Goal: Task Accomplishment & Management: Manage account settings

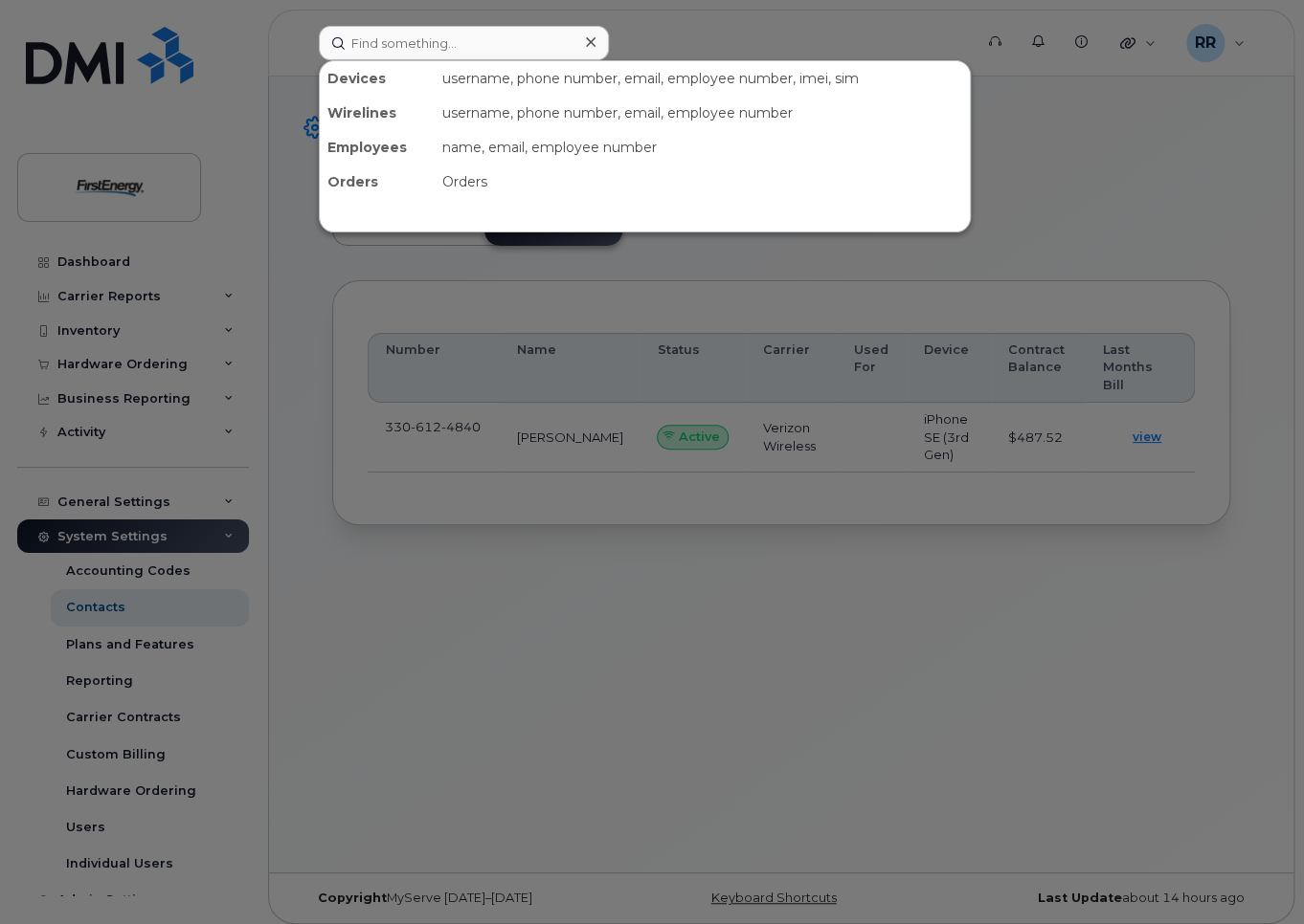
scroll to position [65, 0]
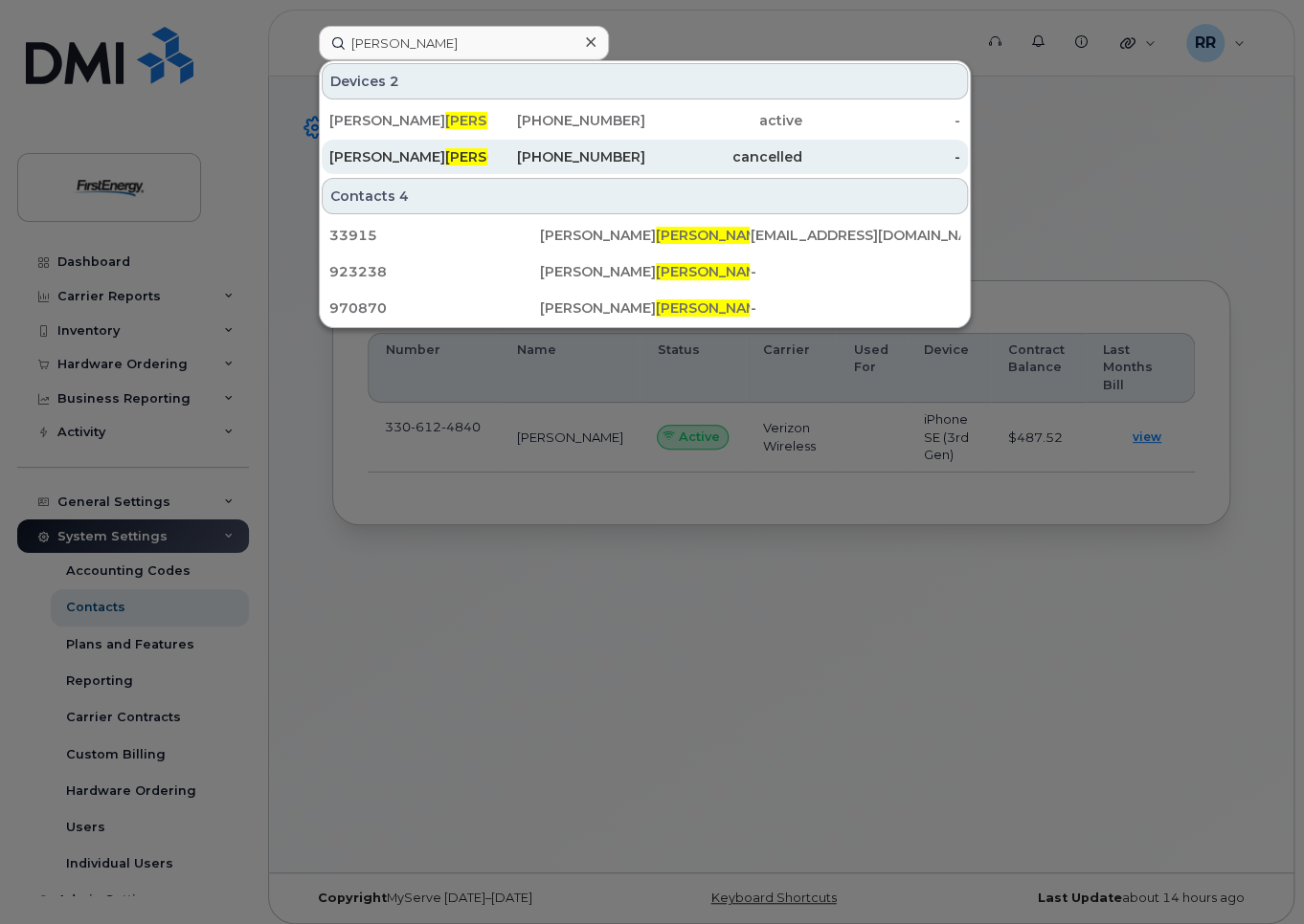
type input "[PERSON_NAME]"
click at [445, 161] on span "KOWALCZYK" at bounding box center [503, 157] width 116 height 18
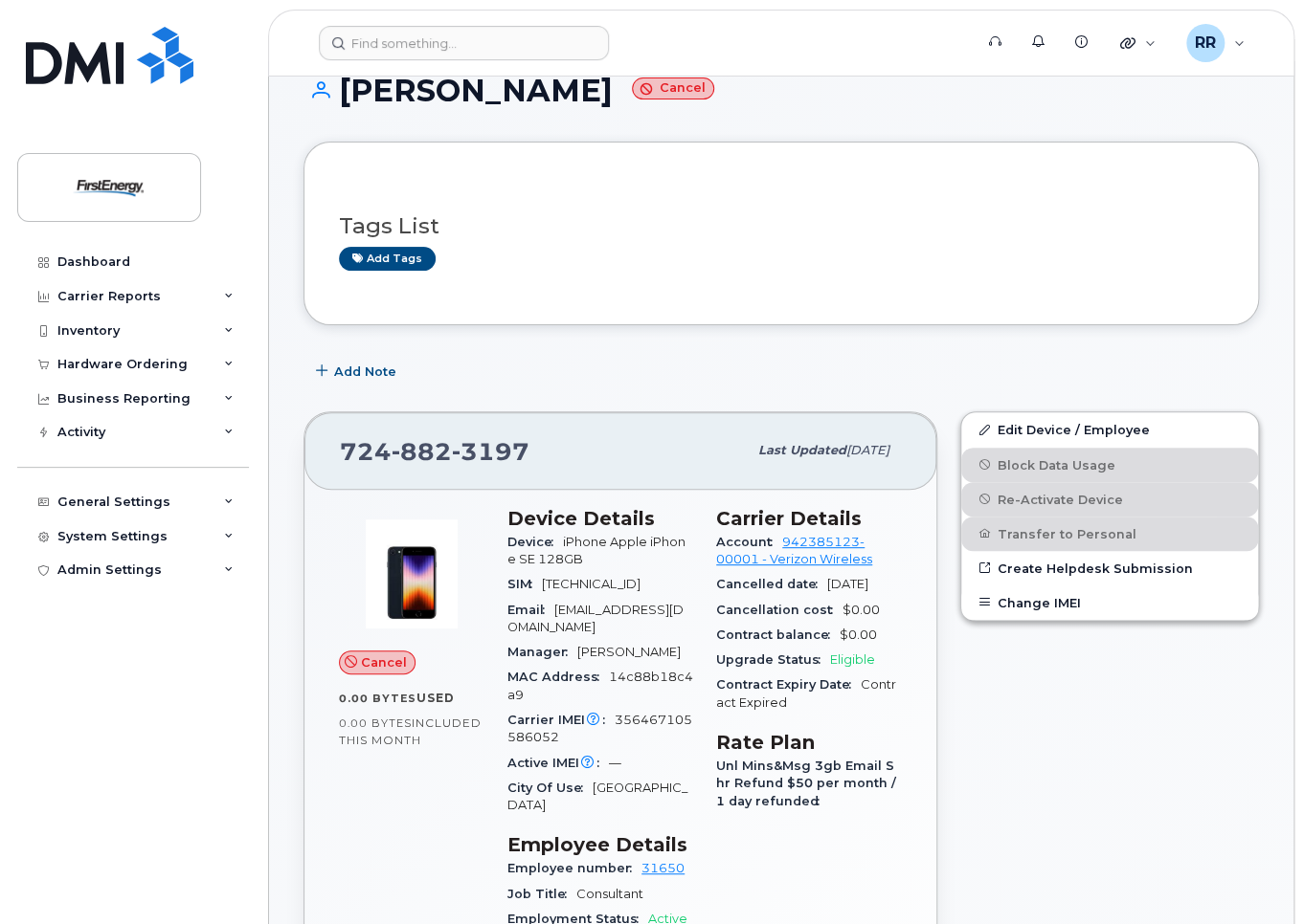
scroll to position [96, 0]
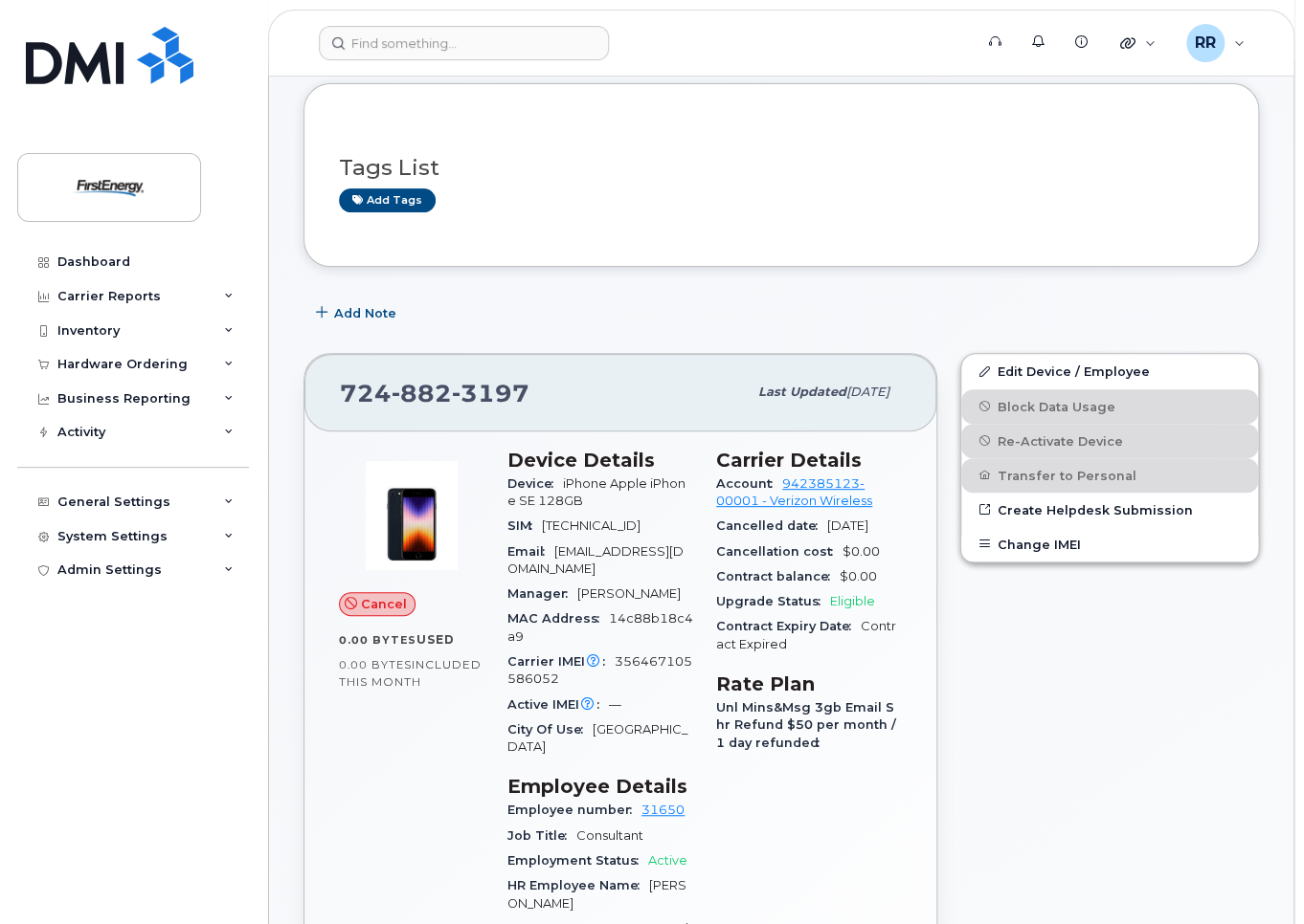
drag, startPoint x: 545, startPoint y: 527, endPoint x: 567, endPoint y: 546, distance: 29.1
click at [567, 539] on div "SIM [TECHNICAL_ID]" at bounding box center [600, 526] width 185 height 25
copy span "[TECHNICAL_ID]"
drag, startPoint x: 614, startPoint y: 695, endPoint x: 639, endPoint y: 714, distance: 31.4
click at [639, 693] on div "Carrier IMEI Carrier IMEI is reported during the last billing cycle or change o…" at bounding box center [600, 671] width 185 height 43
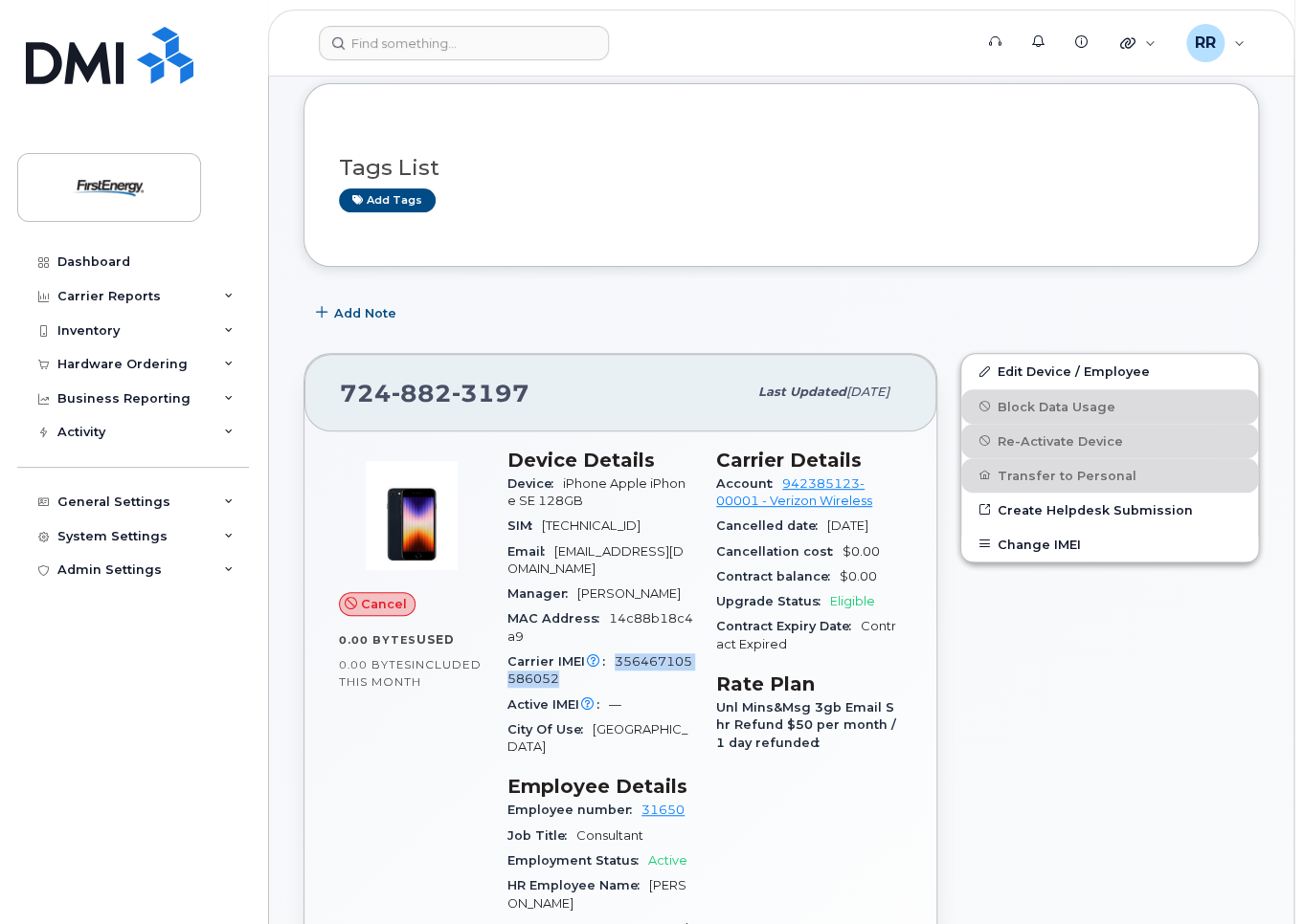
copy span "356467105586052"
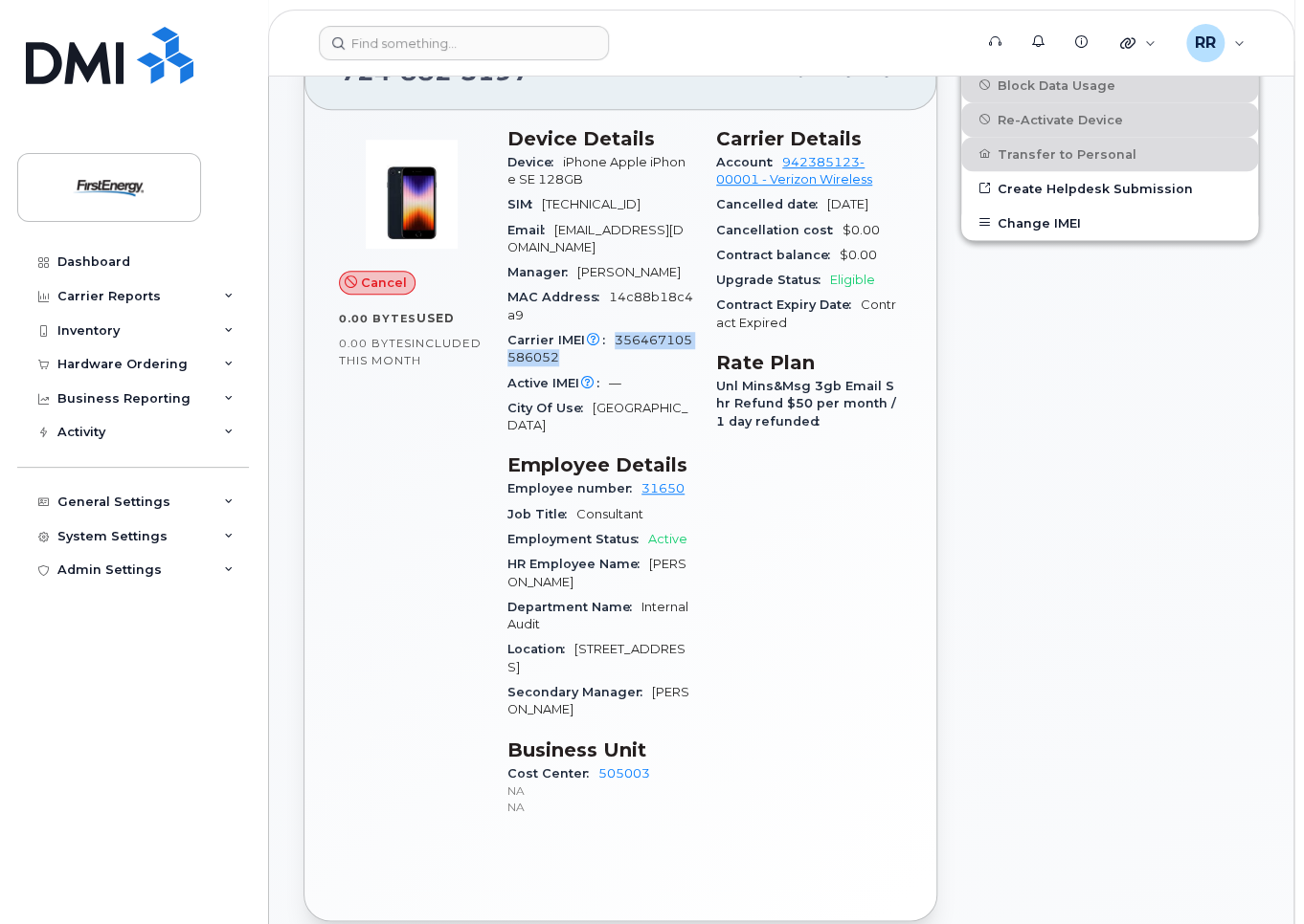
scroll to position [383, 0]
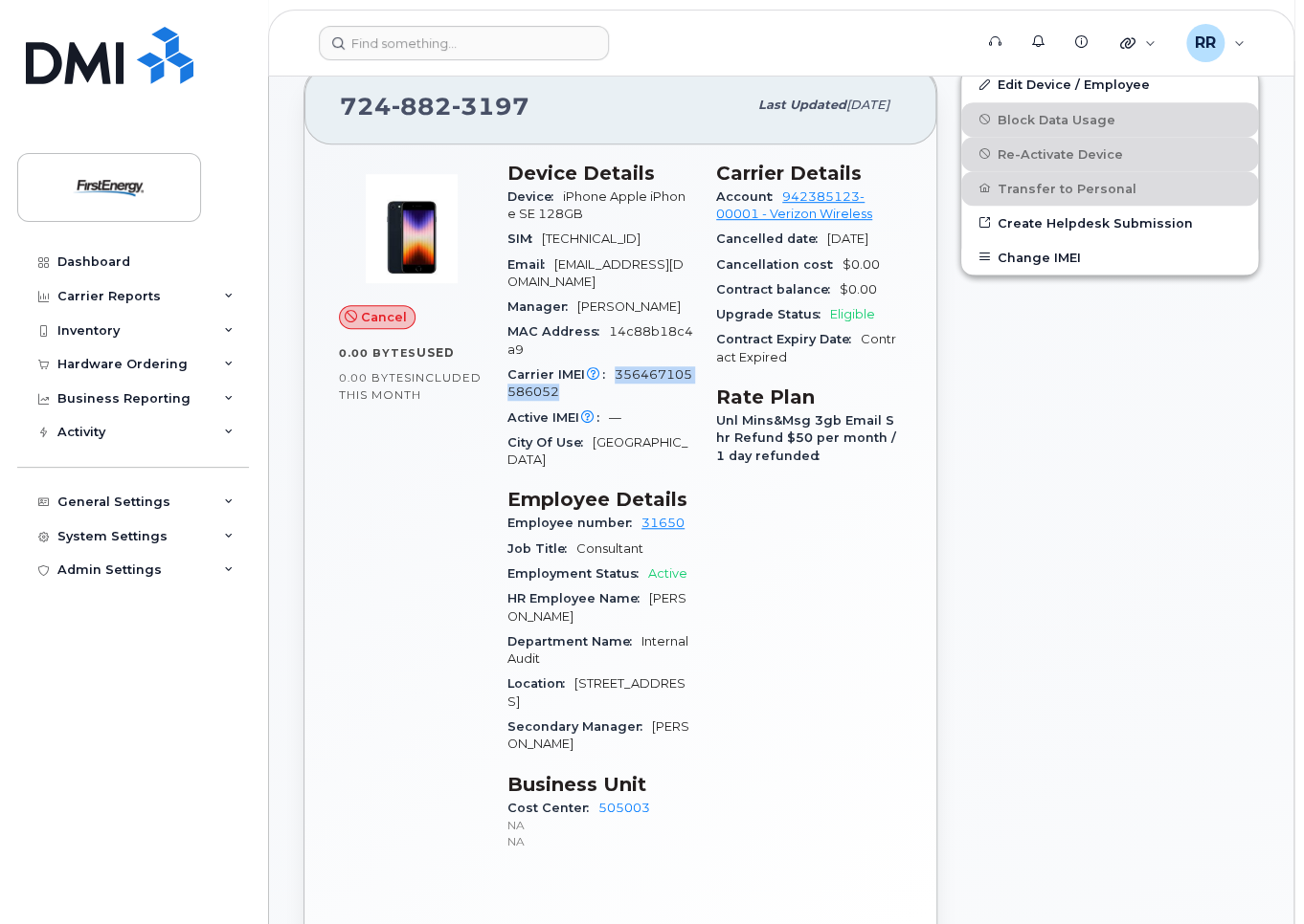
drag, startPoint x: 544, startPoint y: 236, endPoint x: 562, endPoint y: 251, distance: 23.4
click at [562, 251] on div "SIM [TECHNICAL_ID]" at bounding box center [600, 238] width 185 height 25
copy span "[TECHNICAL_ID]"
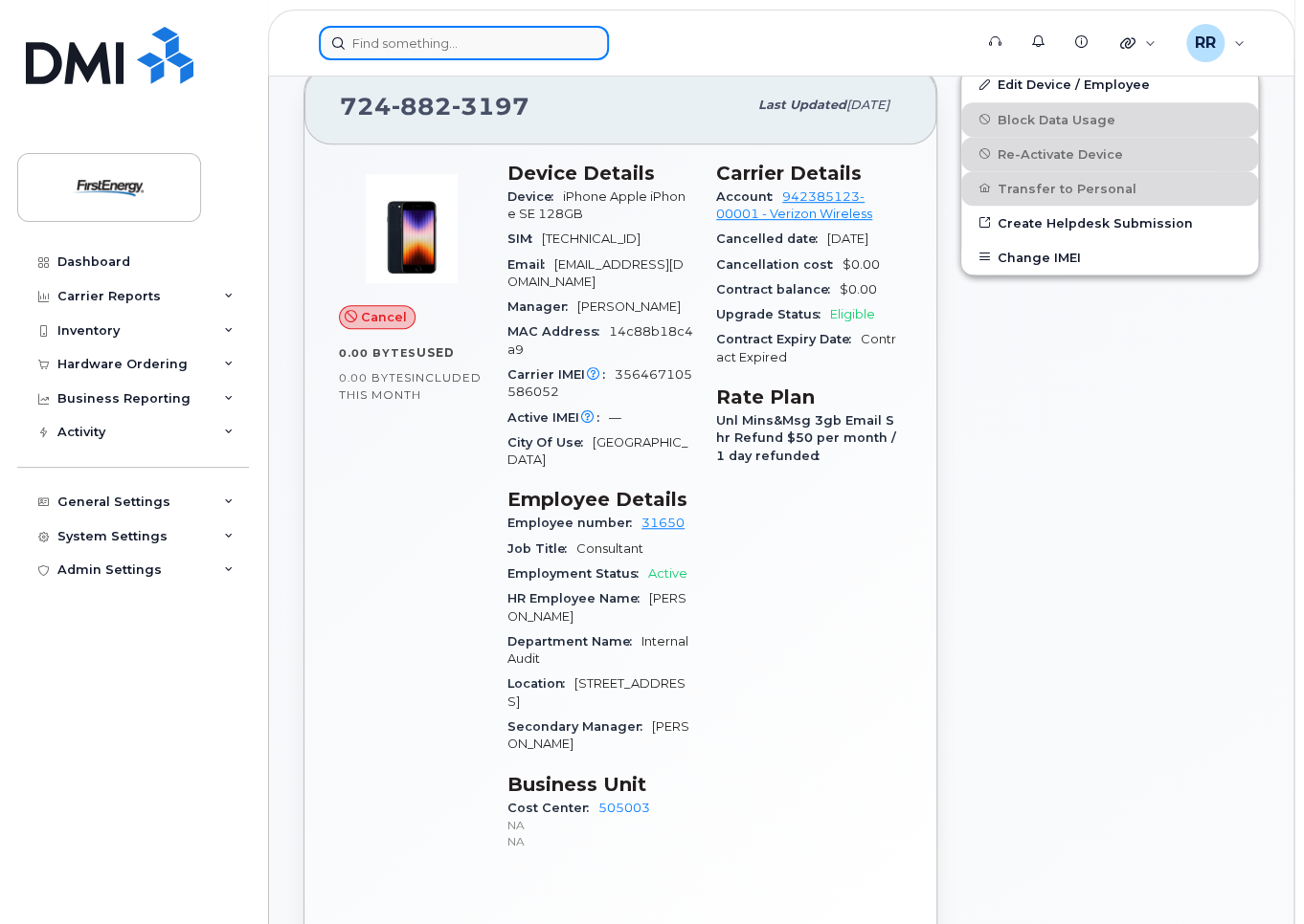
click at [467, 31] on input at bounding box center [464, 42] width 290 height 34
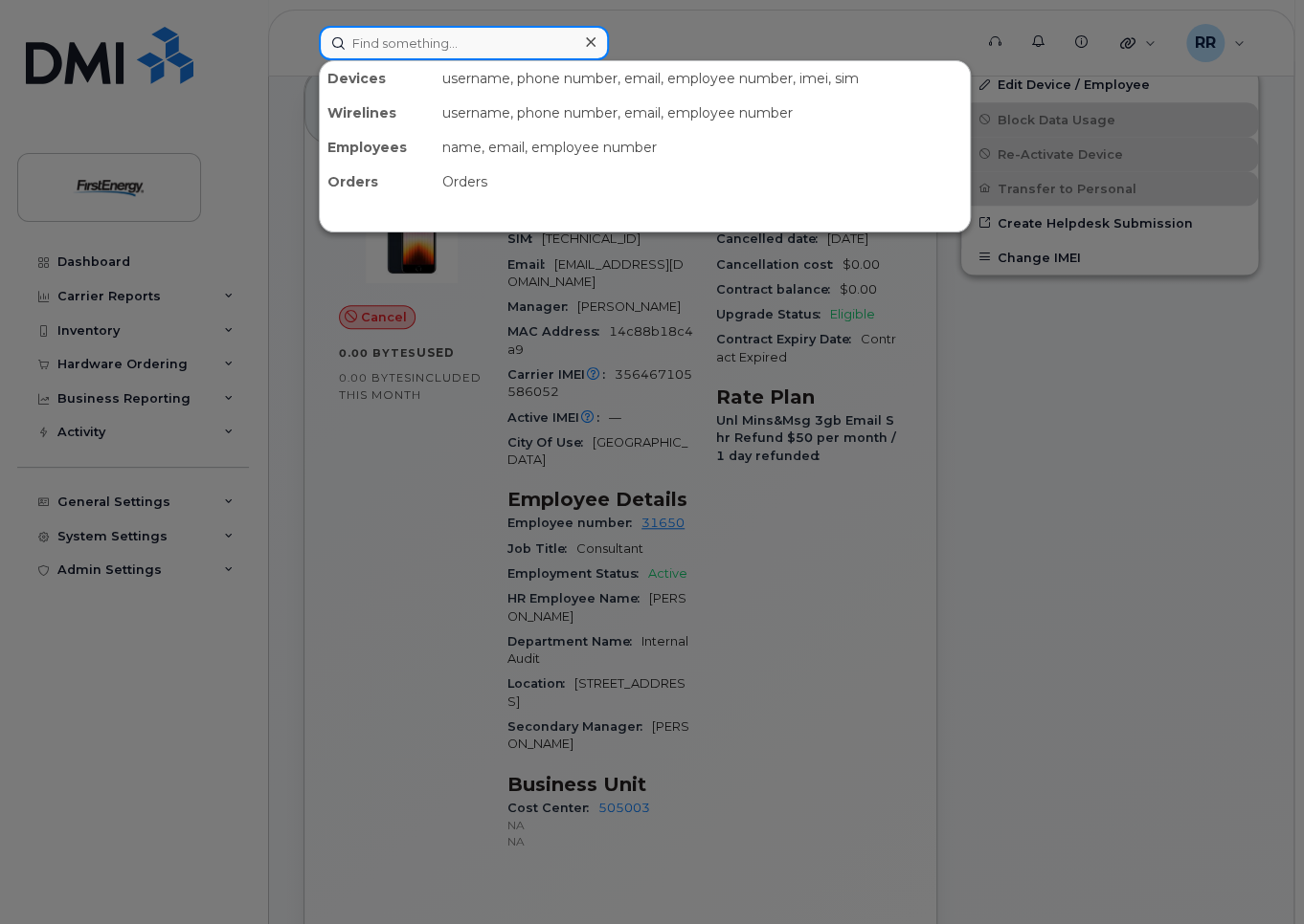
paste input "[TECHNICAL_ID]"
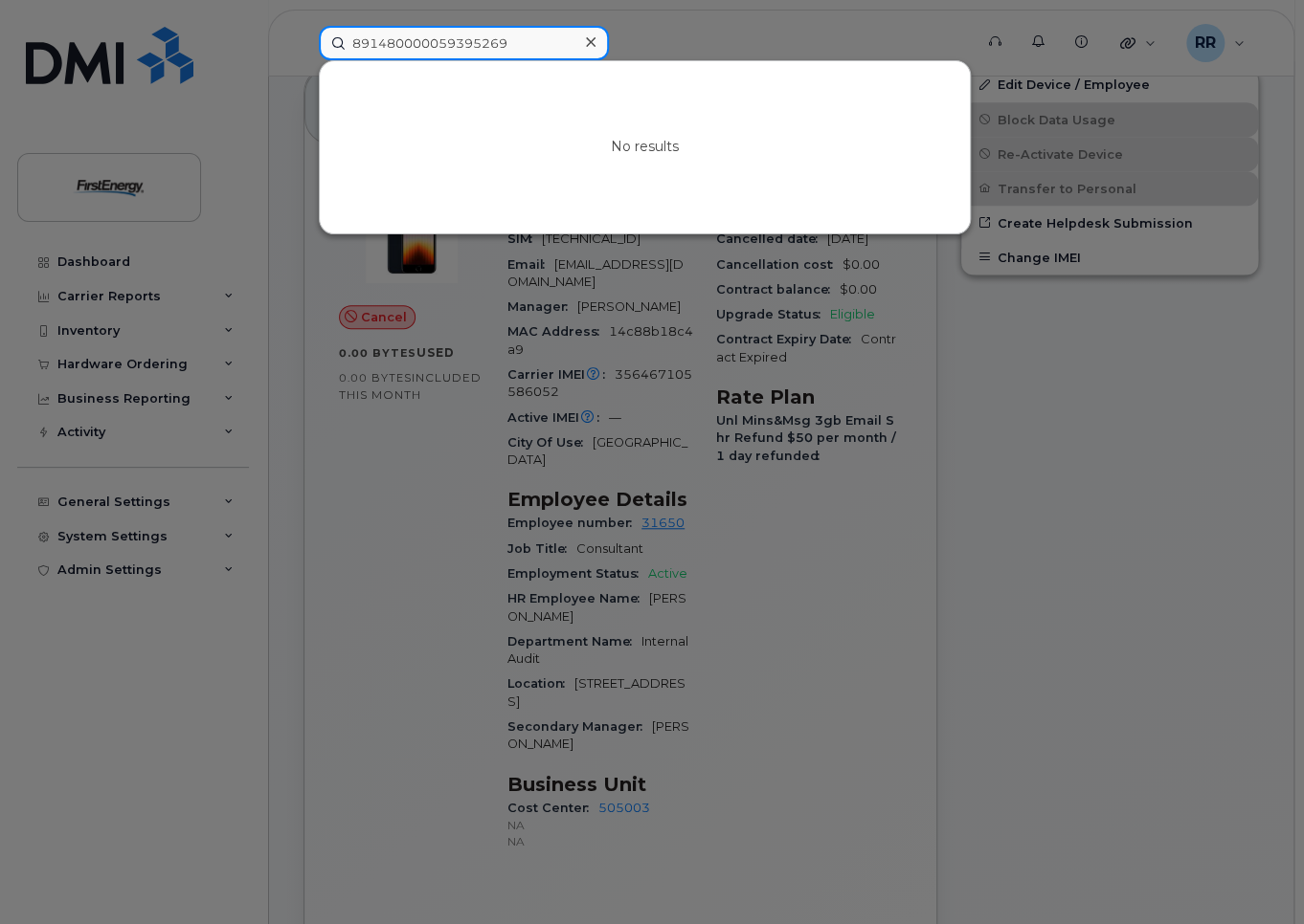
type input "891480000059395269"
drag, startPoint x: 586, startPoint y: 40, endPoint x: 528, endPoint y: 31, distance: 58.7
click at [586, 40] on icon at bounding box center [591, 42] width 10 height 16
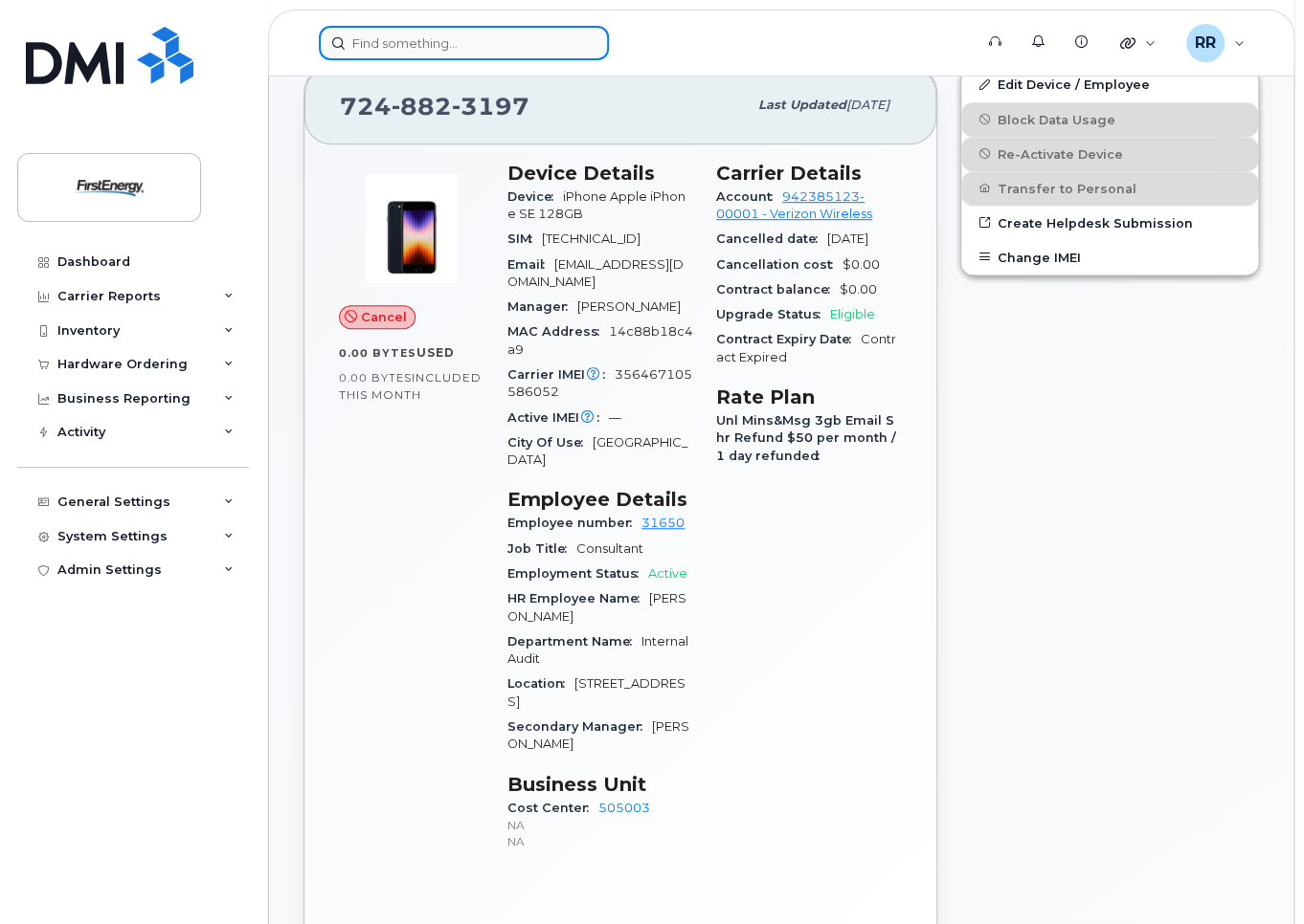
click at [513, 34] on input at bounding box center [464, 42] width 290 height 34
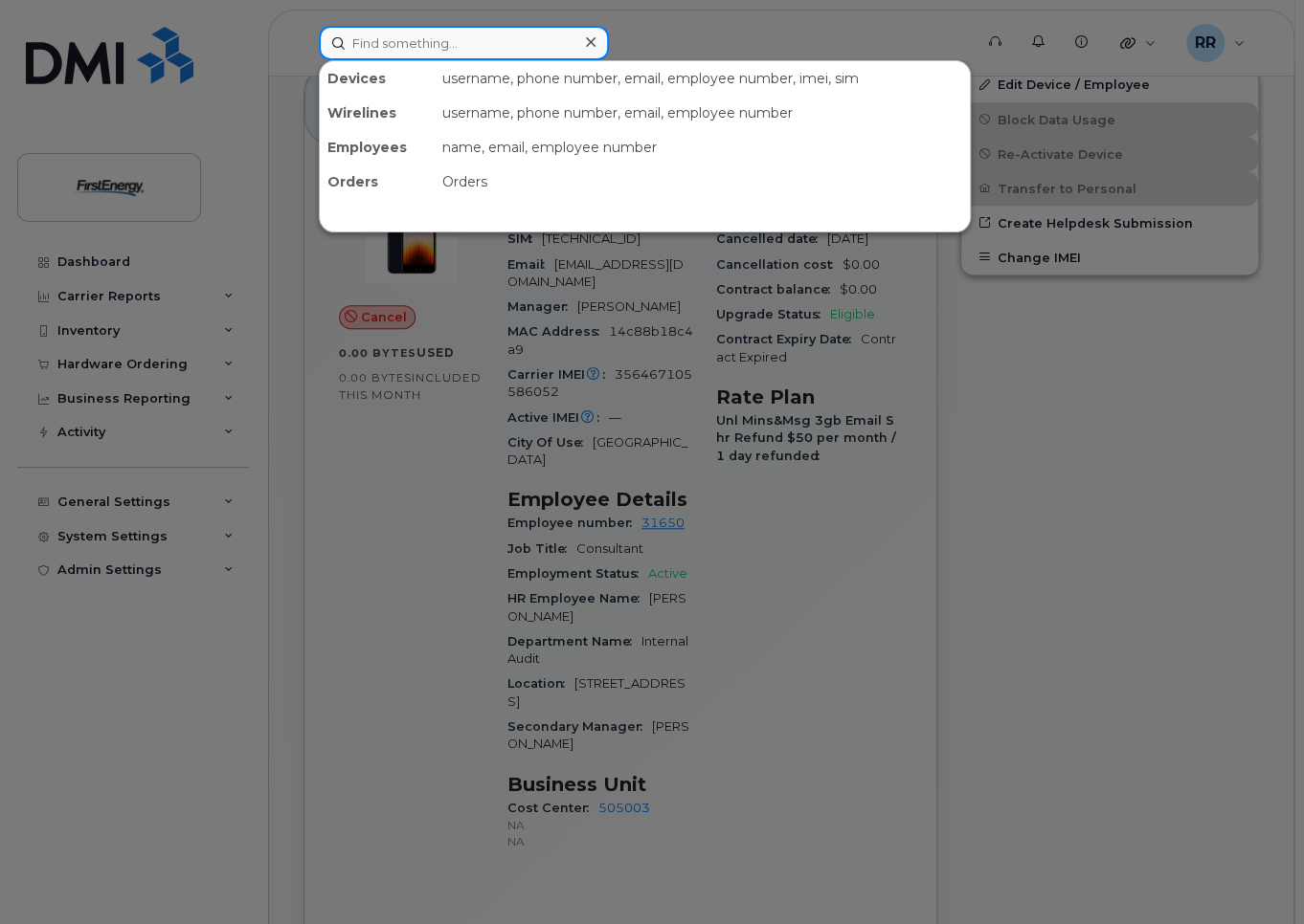
paste input "[TECHNICAL_ID]"
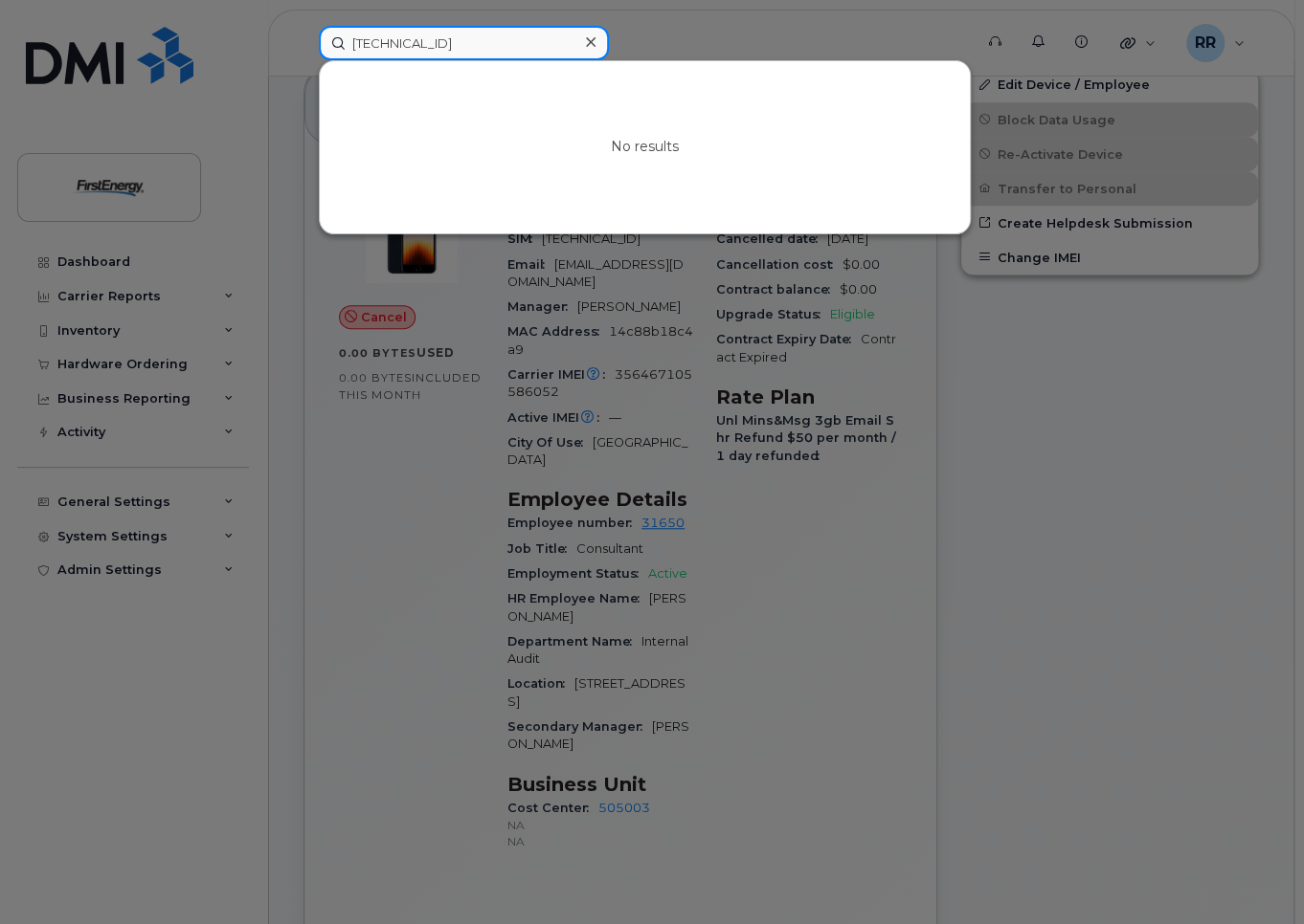
type input "[TECHNICAL_ID]"
click at [589, 37] on icon at bounding box center [591, 42] width 10 height 16
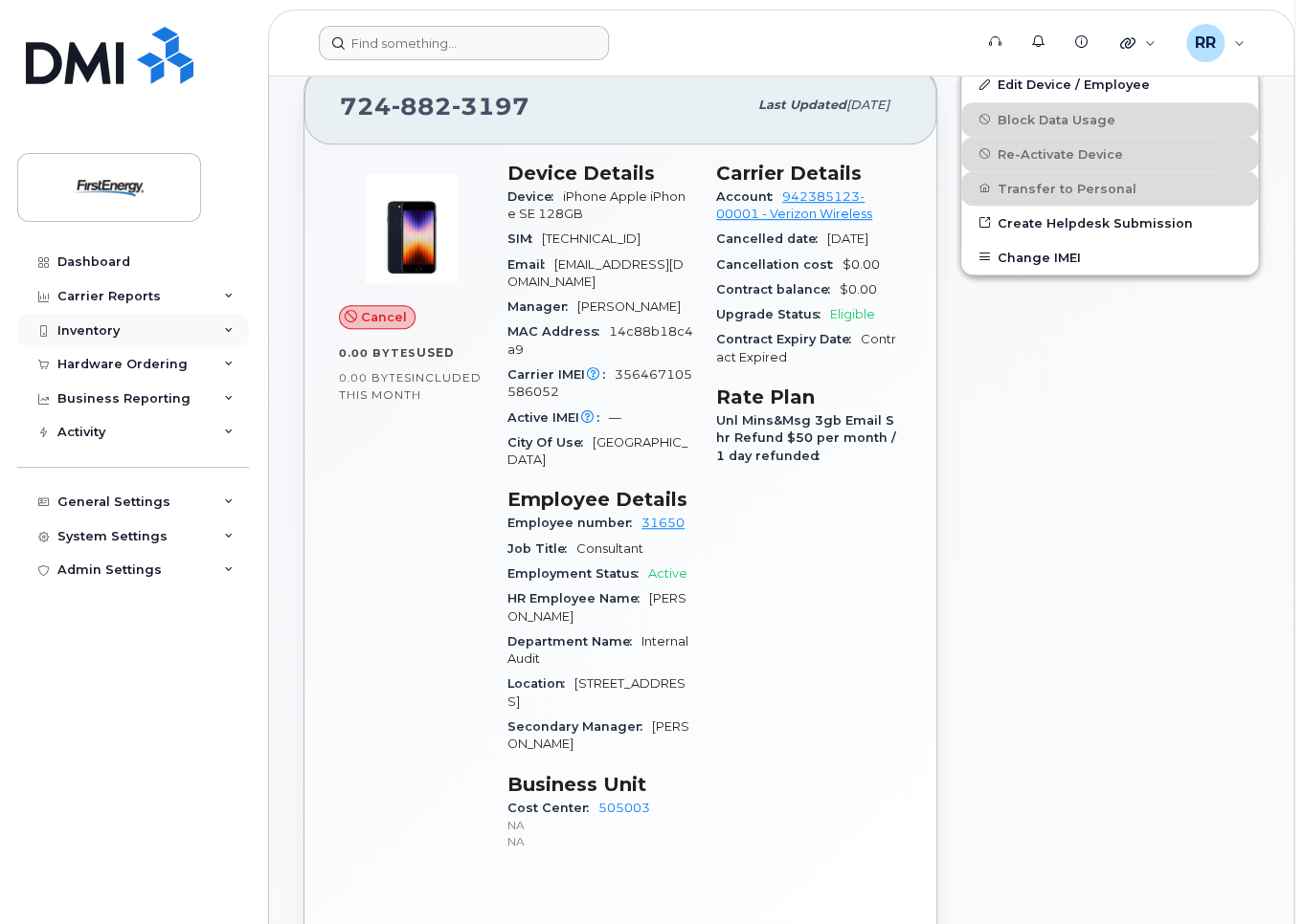
click at [87, 334] on div "Inventory" at bounding box center [88, 332] width 62 height 16
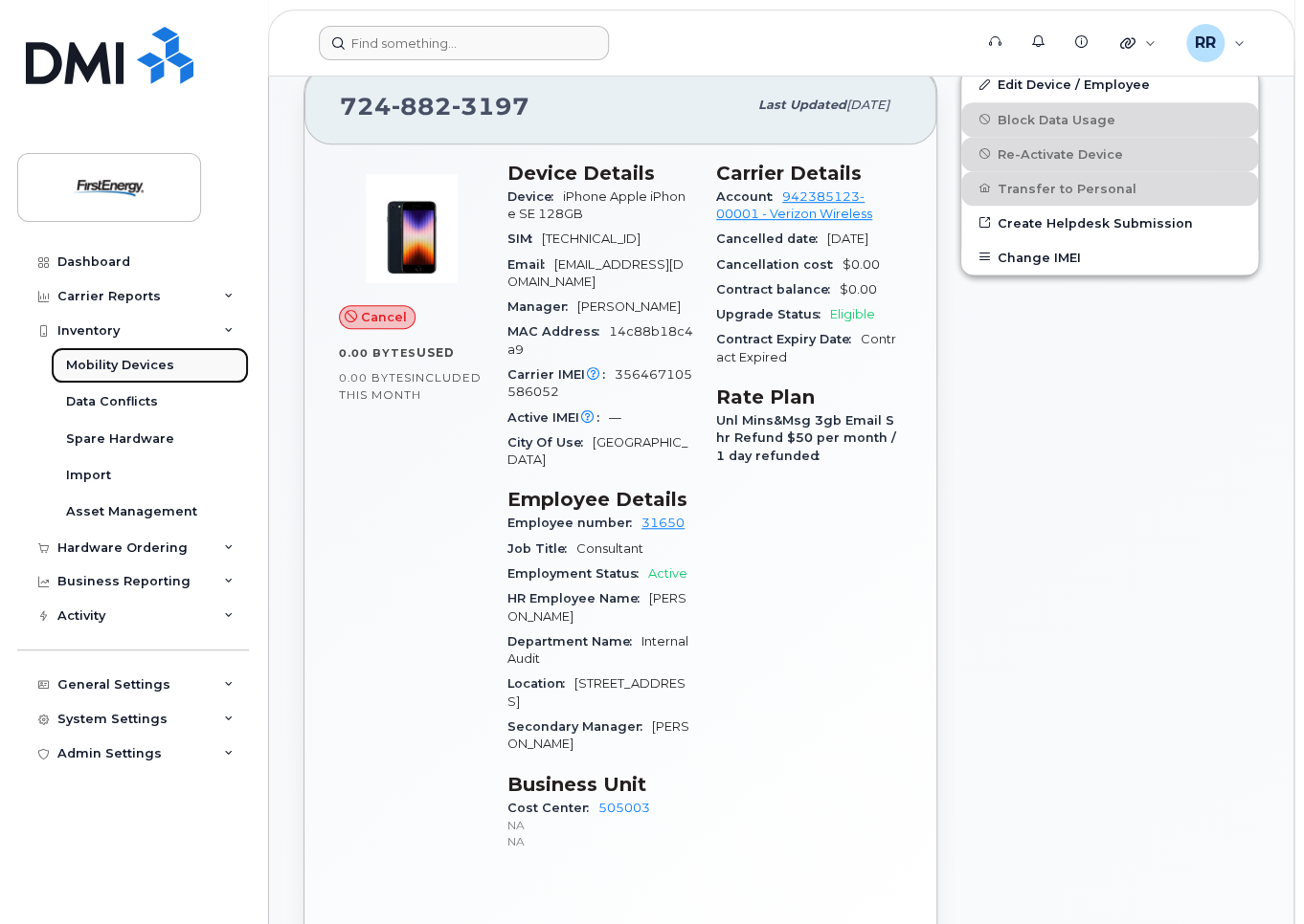
click at [110, 366] on div "Mobility Devices" at bounding box center [120, 366] width 108 height 18
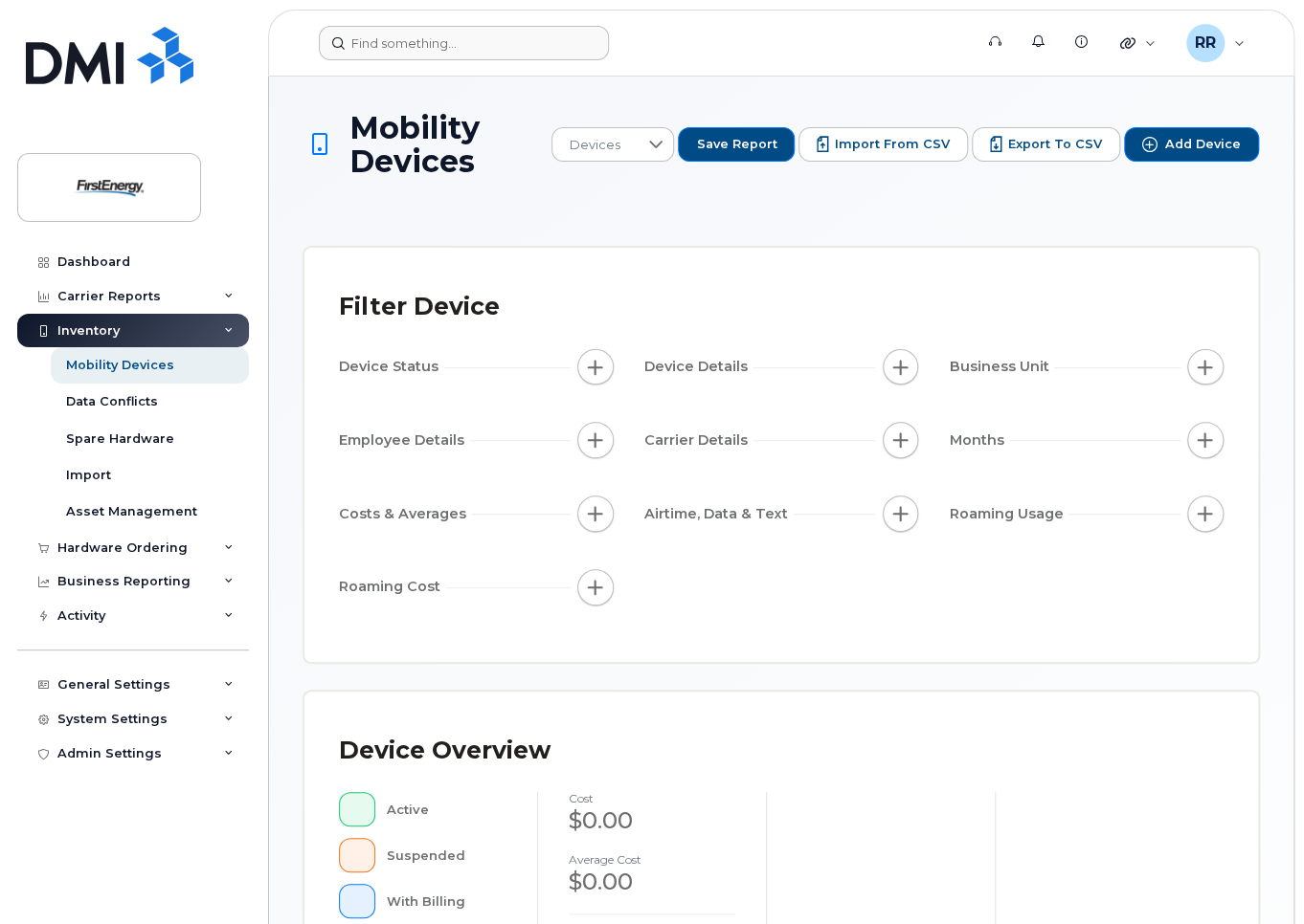
click at [732, 368] on span "Device Details" at bounding box center [699, 367] width 109 height 20
click at [764, 357] on div "Device Details" at bounding box center [782, 367] width 275 height 36
click at [664, 146] on div at bounding box center [655, 144] width 36 height 32
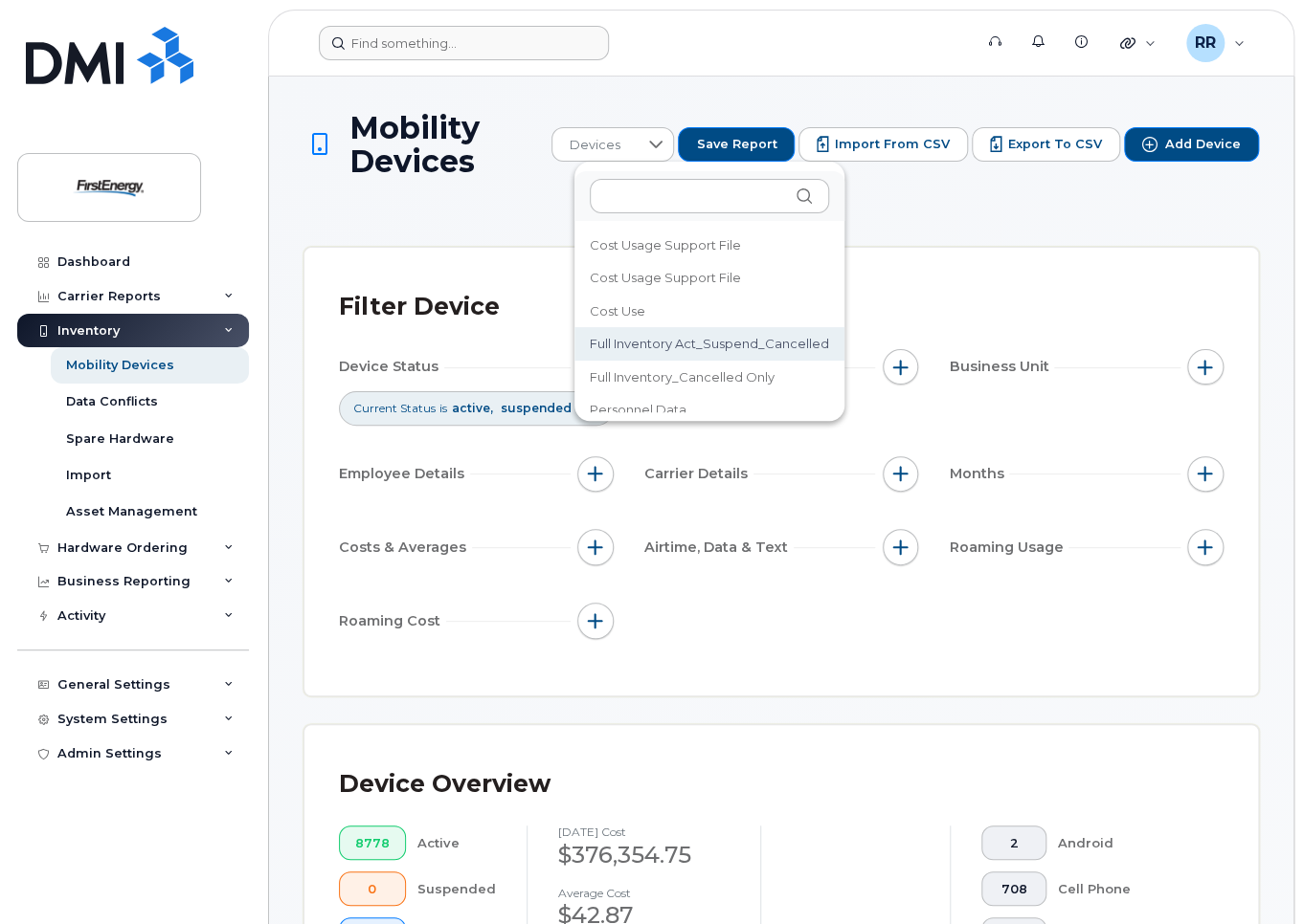
click at [701, 343] on span "Full Inventory Act_Suspend_Cancelled" at bounding box center [709, 343] width 239 height 19
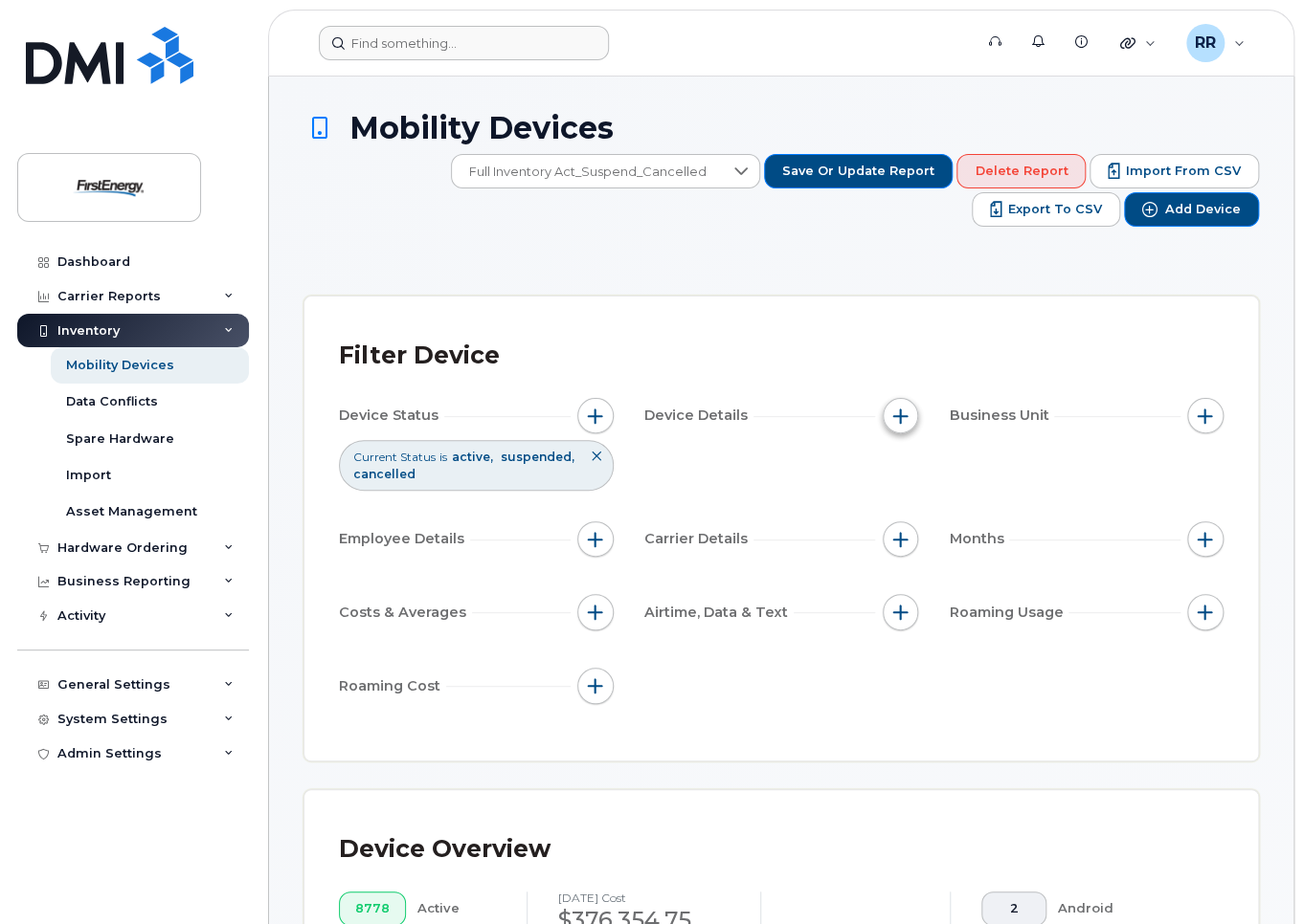
click at [907, 420] on span "button" at bounding box center [900, 417] width 16 height 16
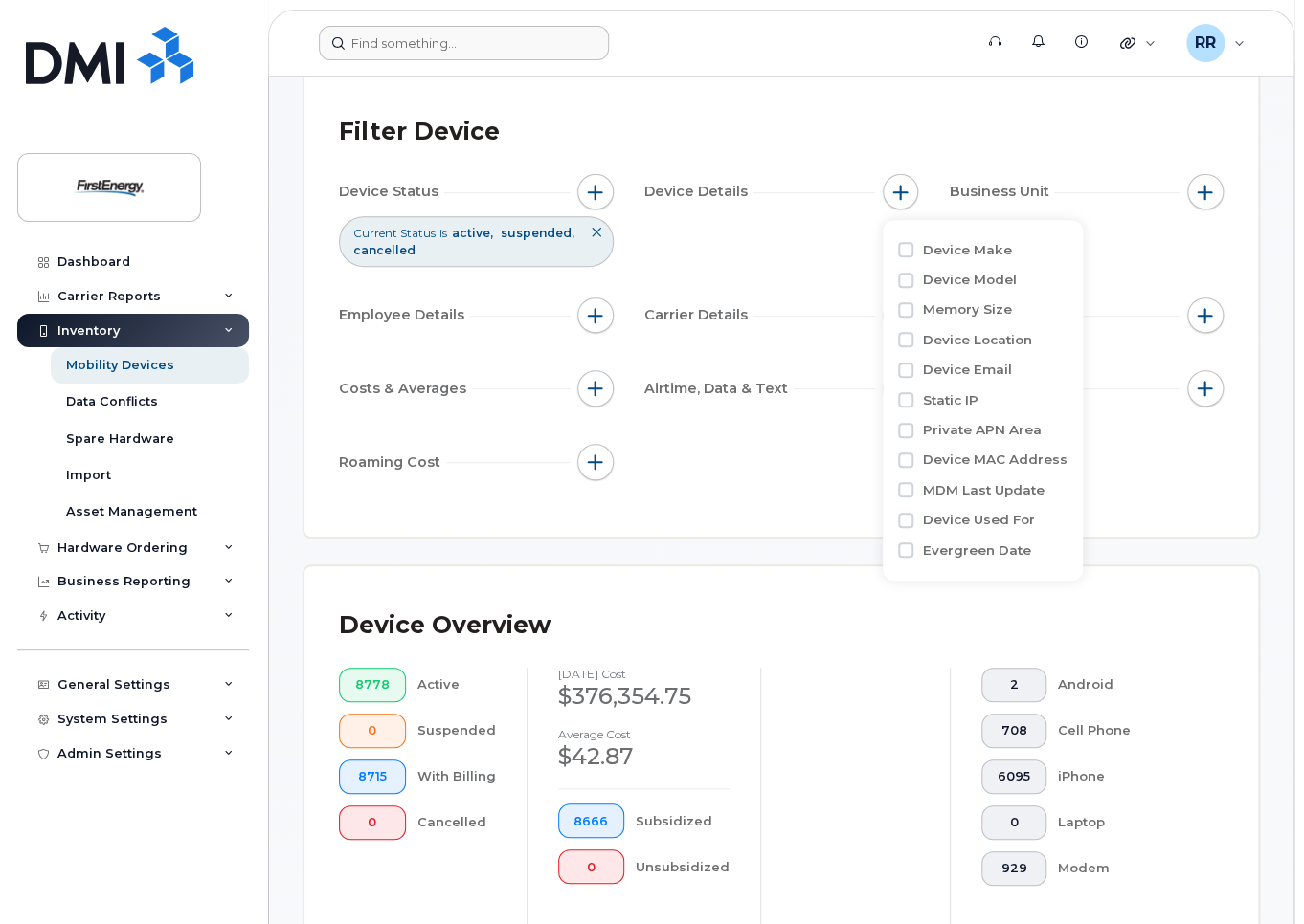
scroll to position [191, 0]
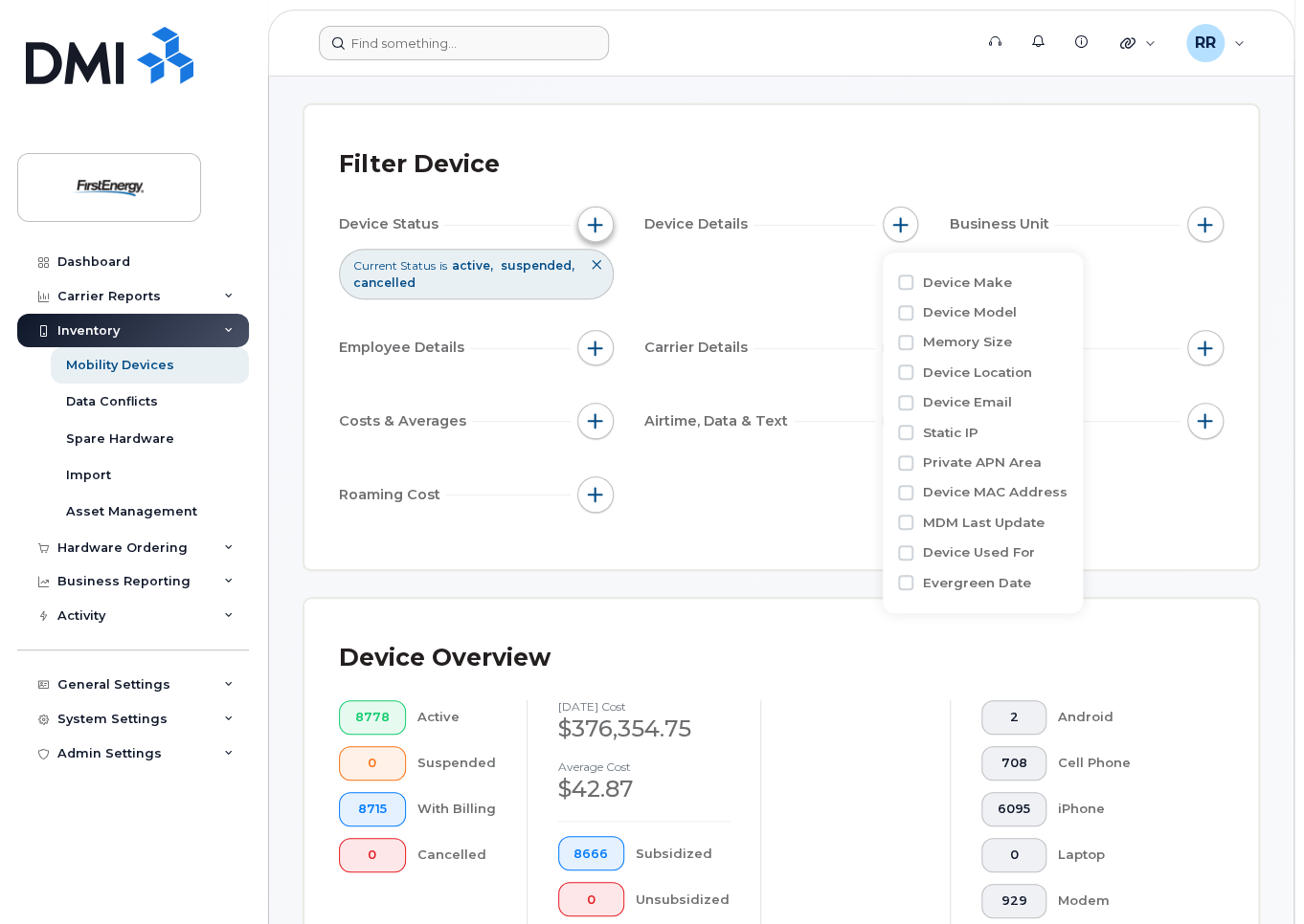
click at [586, 213] on button "button" at bounding box center [595, 225] width 36 height 36
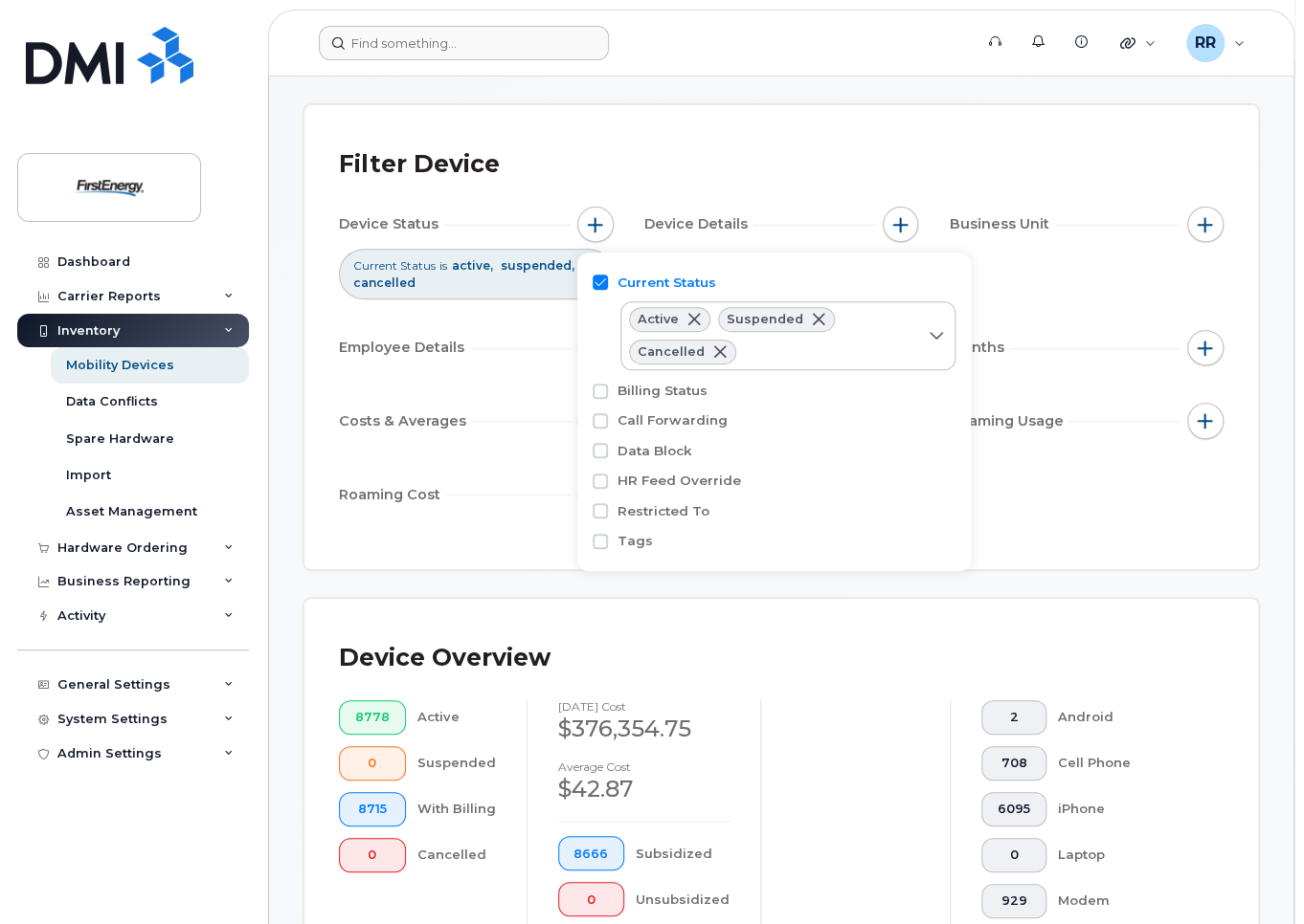
click at [487, 373] on div "Device Status Current Status is active suspended cancelled Device Details Busin…" at bounding box center [781, 363] width 885 height 313
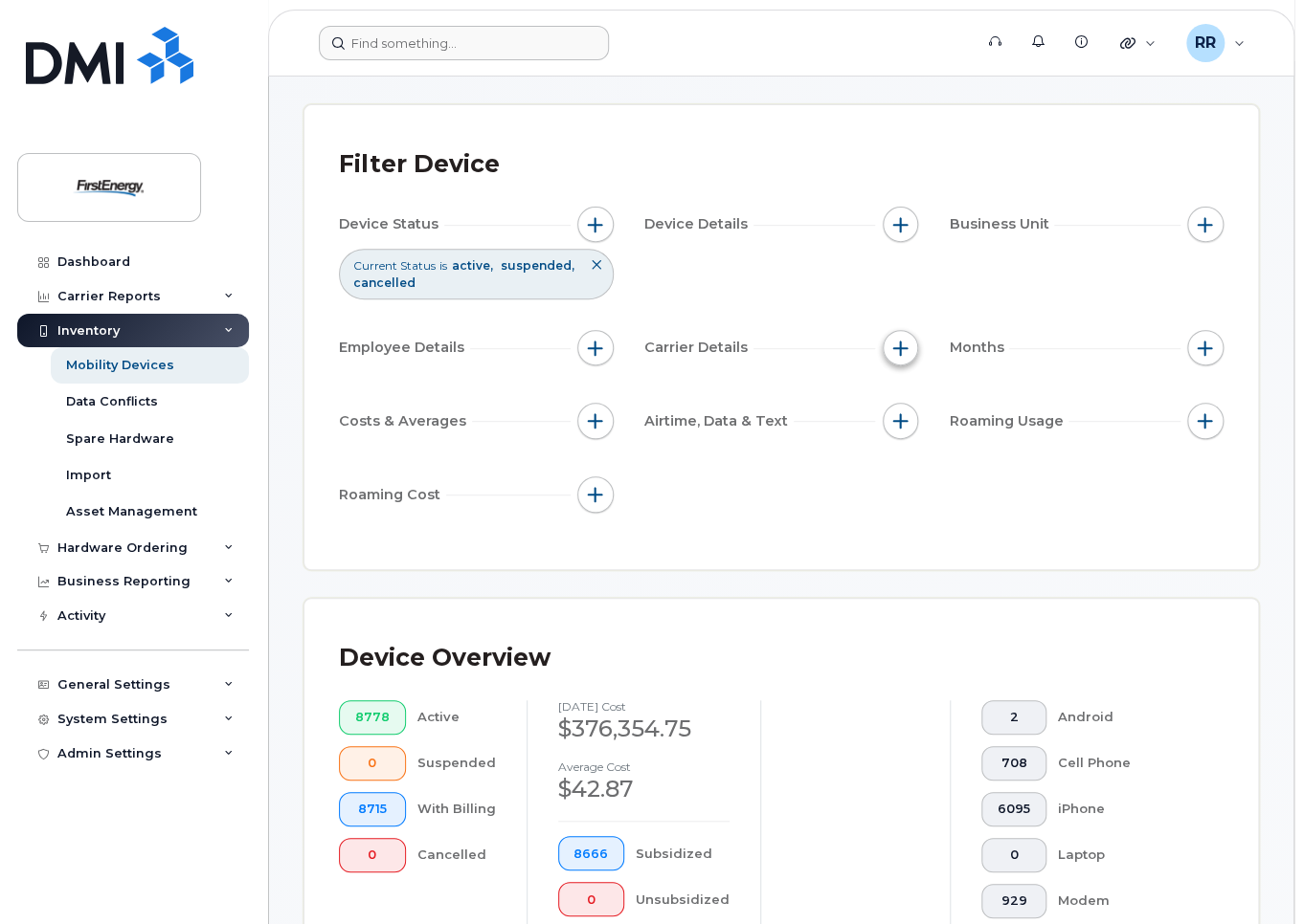
click at [899, 343] on span "button" at bounding box center [900, 348] width 16 height 16
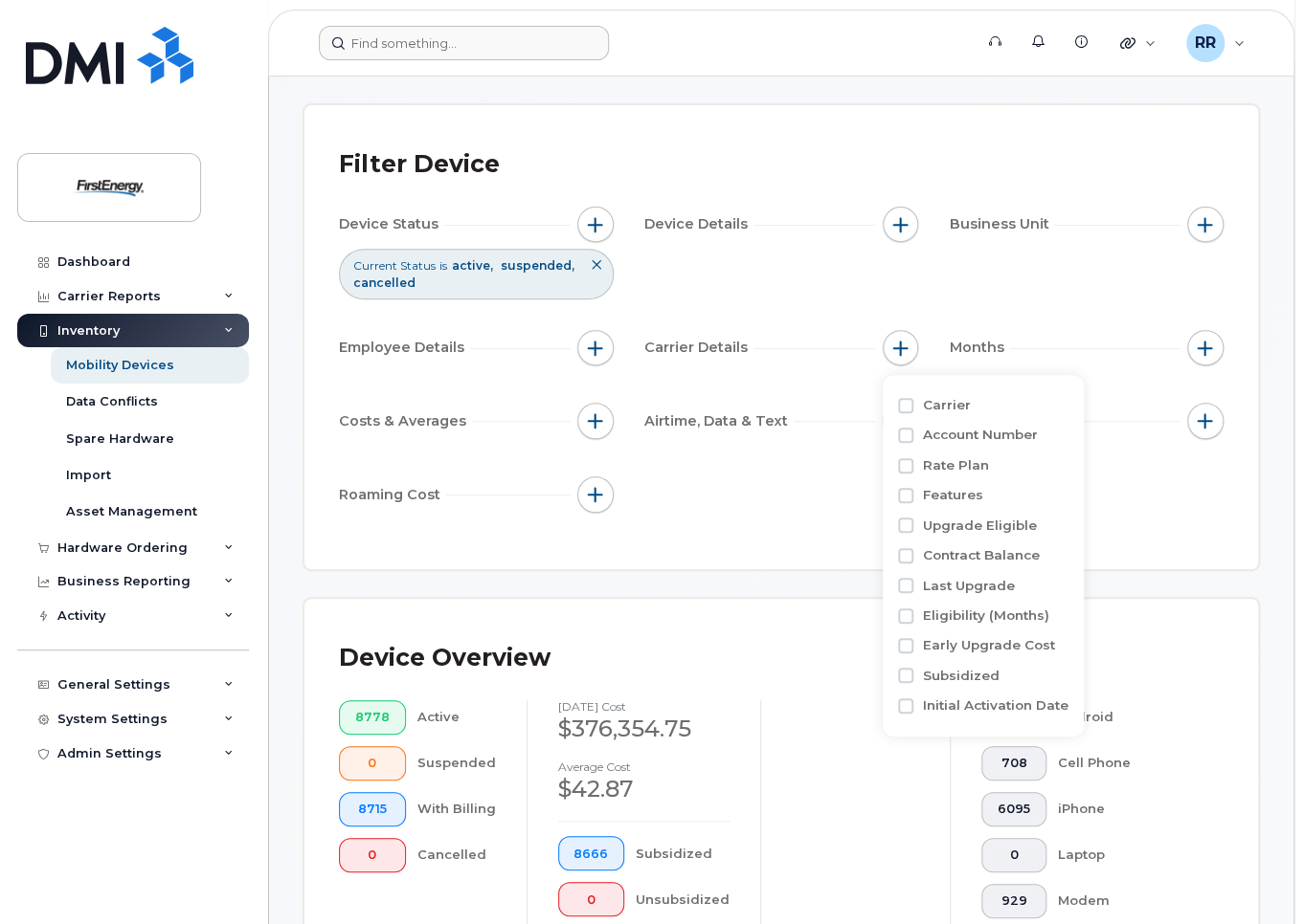
drag, startPoint x: 833, startPoint y: 467, endPoint x: 918, endPoint y: 418, distance: 98.1
click at [833, 468] on div "Device Status Current Status is active suspended cancelled Device Details Busin…" at bounding box center [781, 363] width 885 height 313
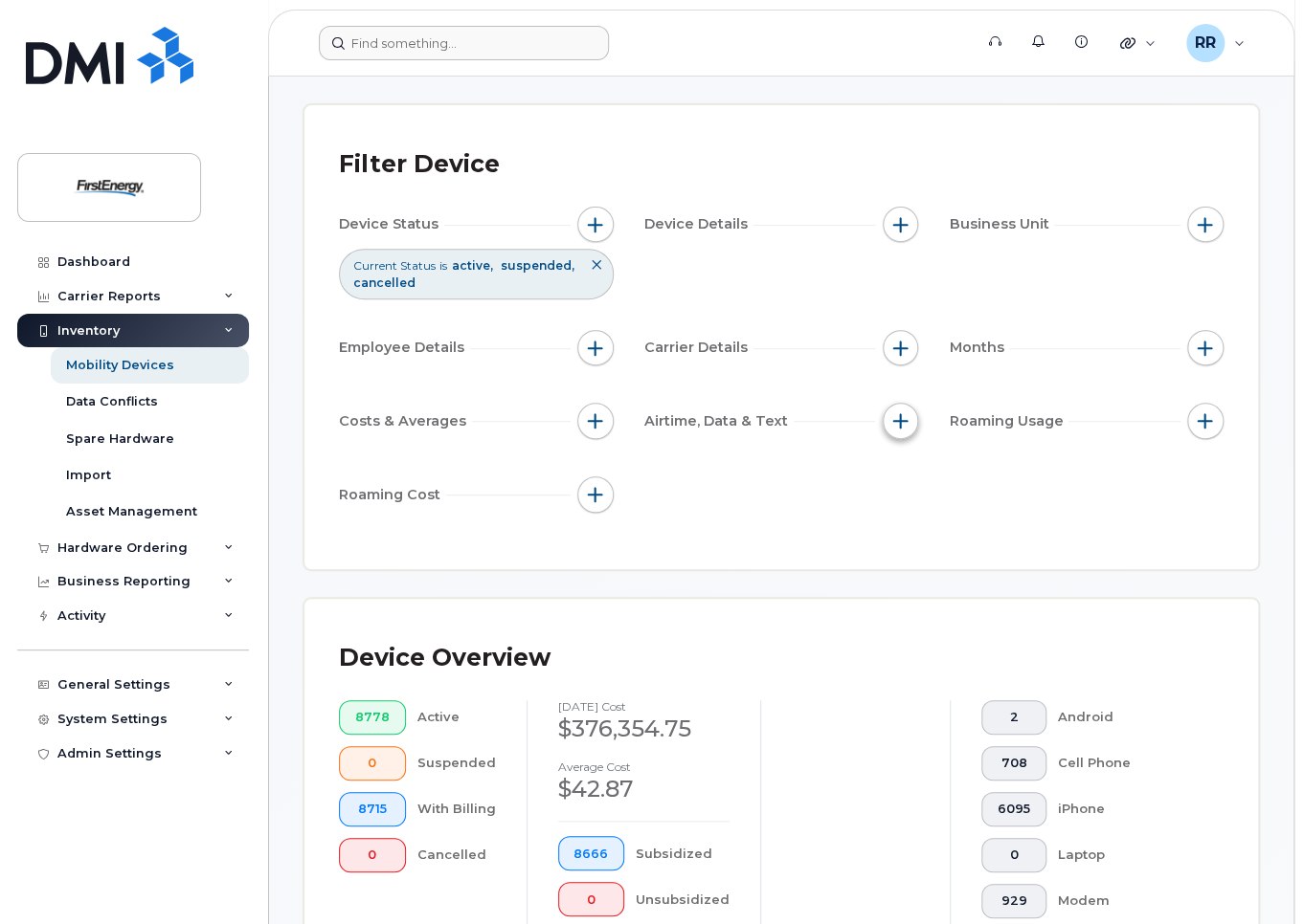
click at [911, 420] on button "button" at bounding box center [901, 421] width 36 height 36
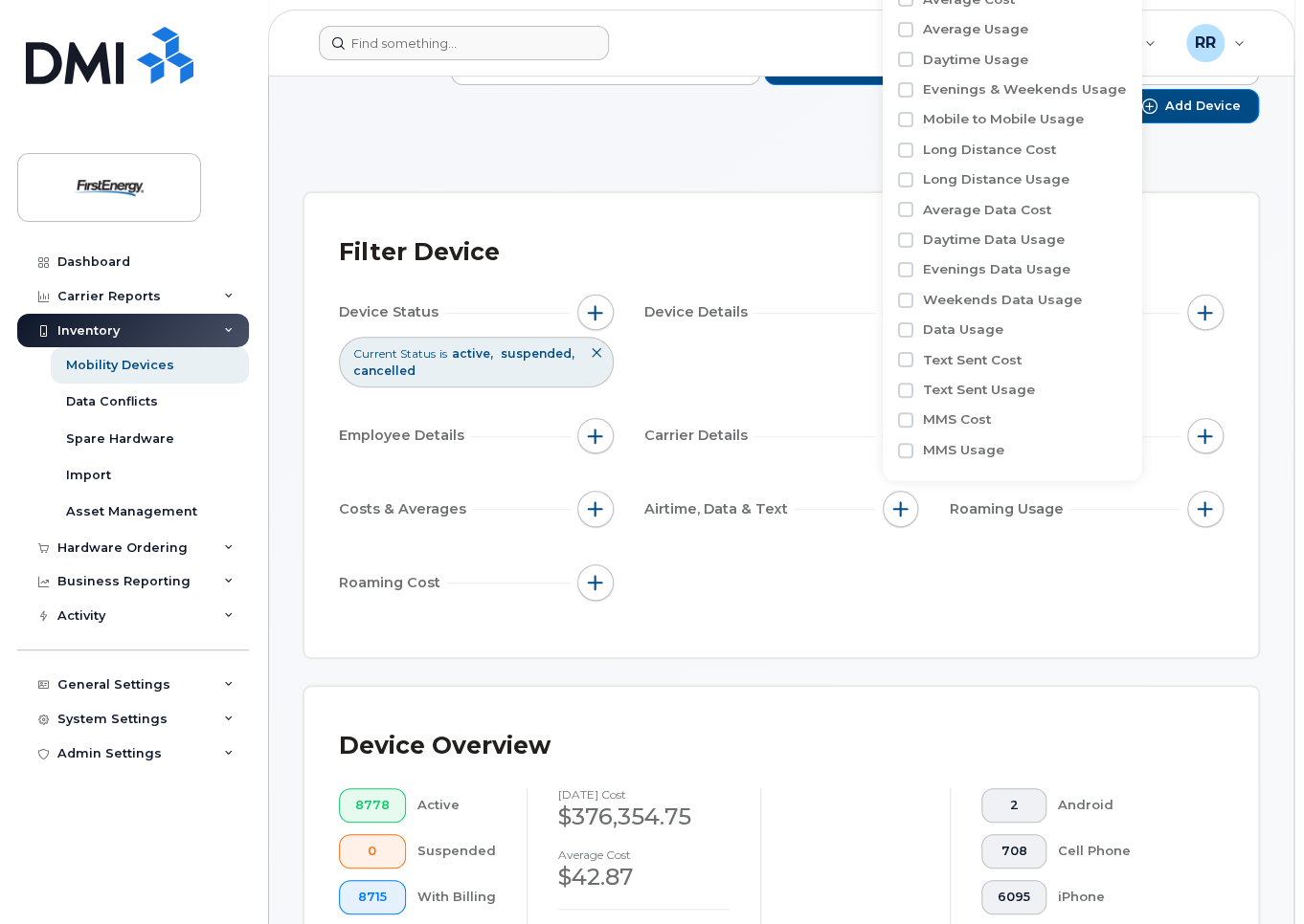
scroll to position [0, 0]
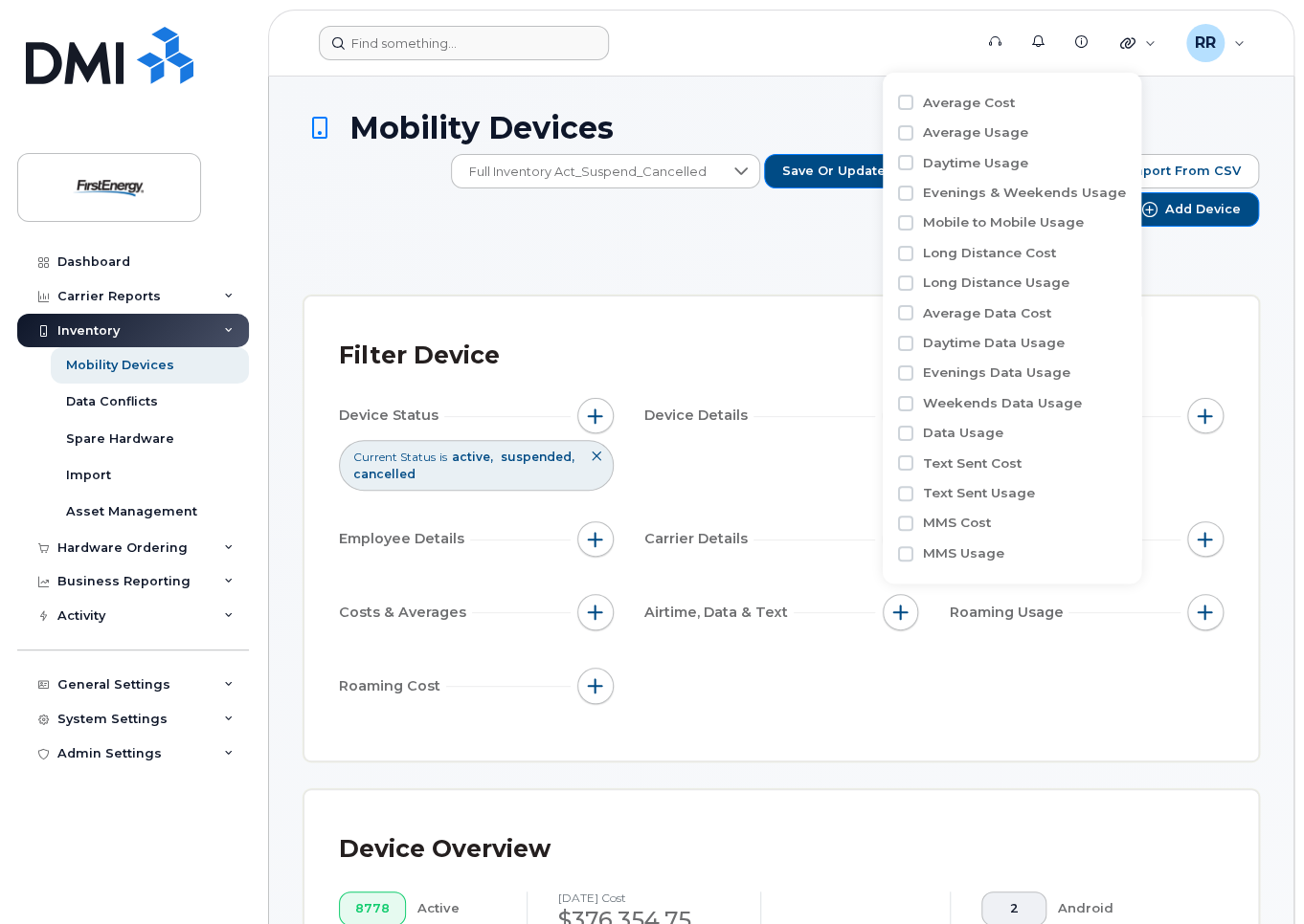
click at [840, 373] on div "Filter Device" at bounding box center [781, 356] width 885 height 50
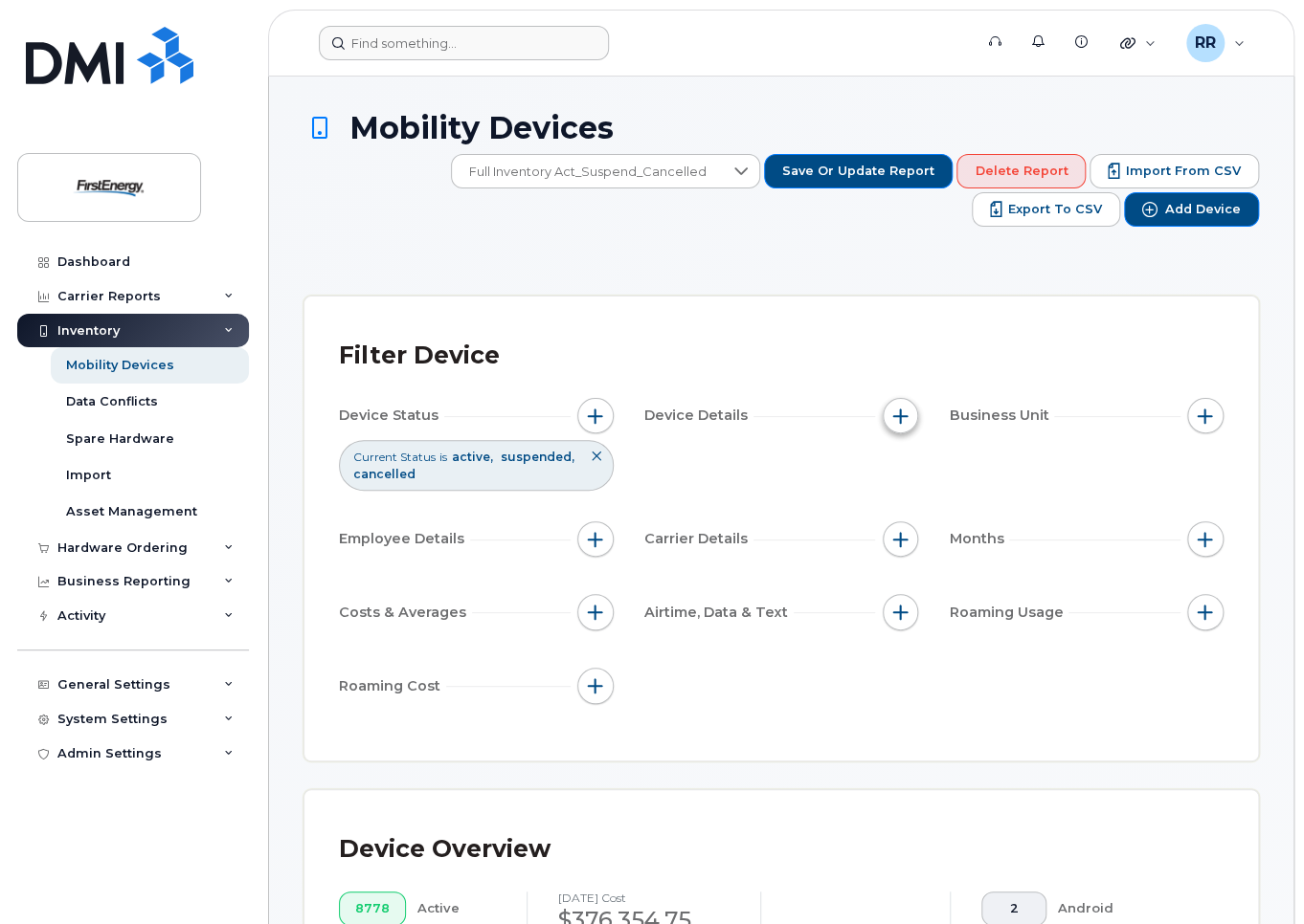
click at [915, 413] on button "button" at bounding box center [901, 416] width 36 height 36
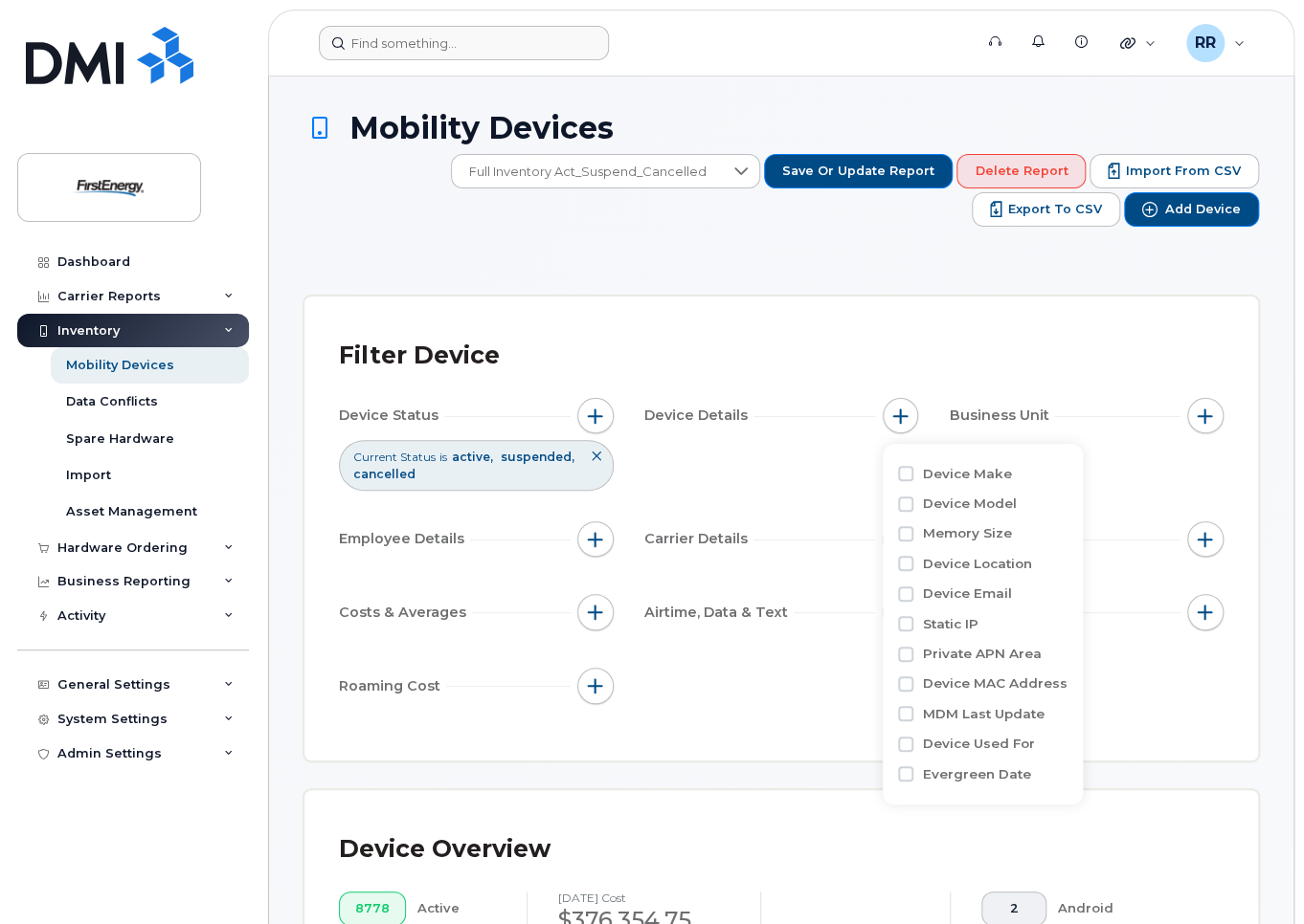
scroll to position [191, 0]
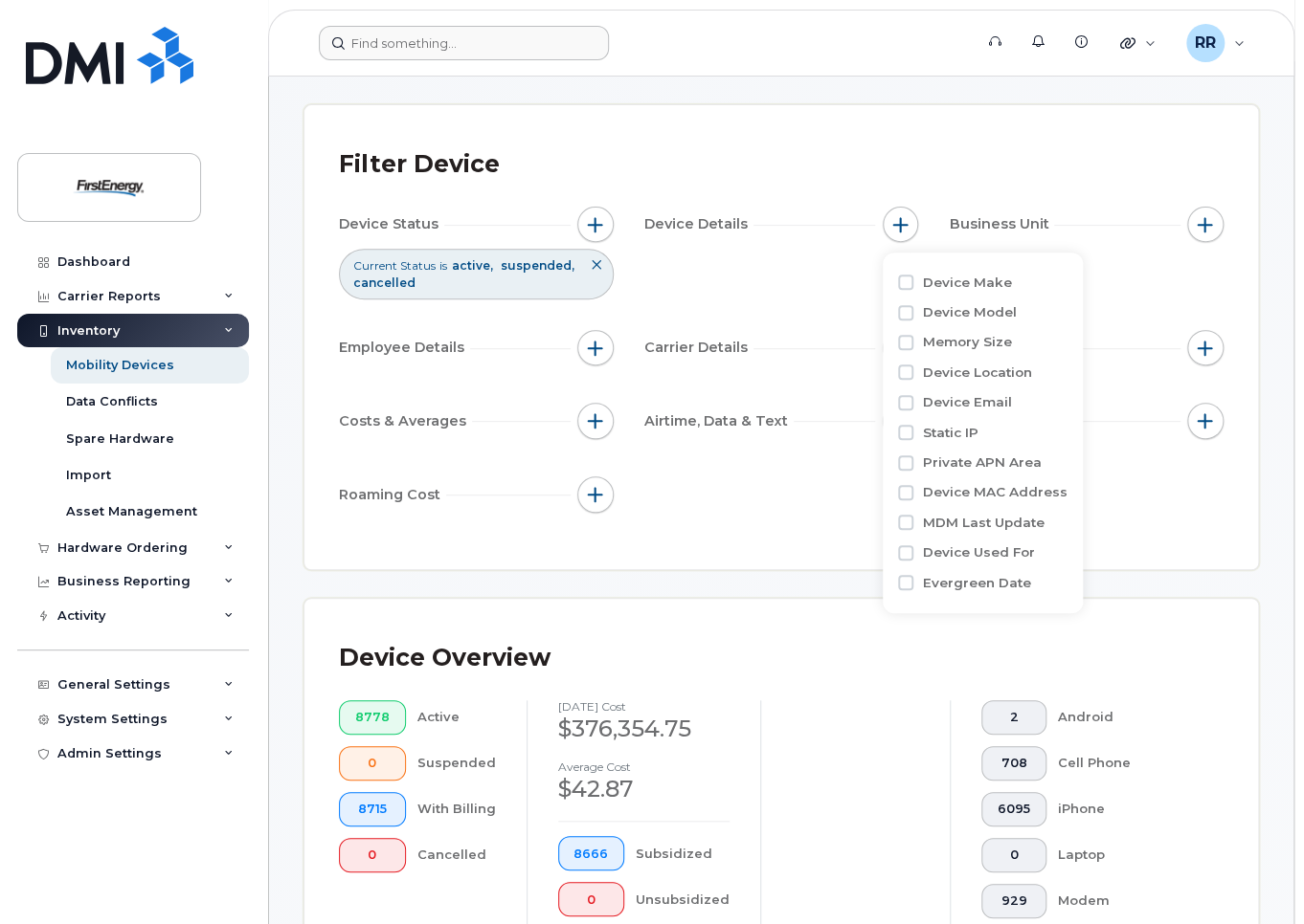
click at [777, 352] on div "Carrier Details" at bounding box center [782, 348] width 275 height 36
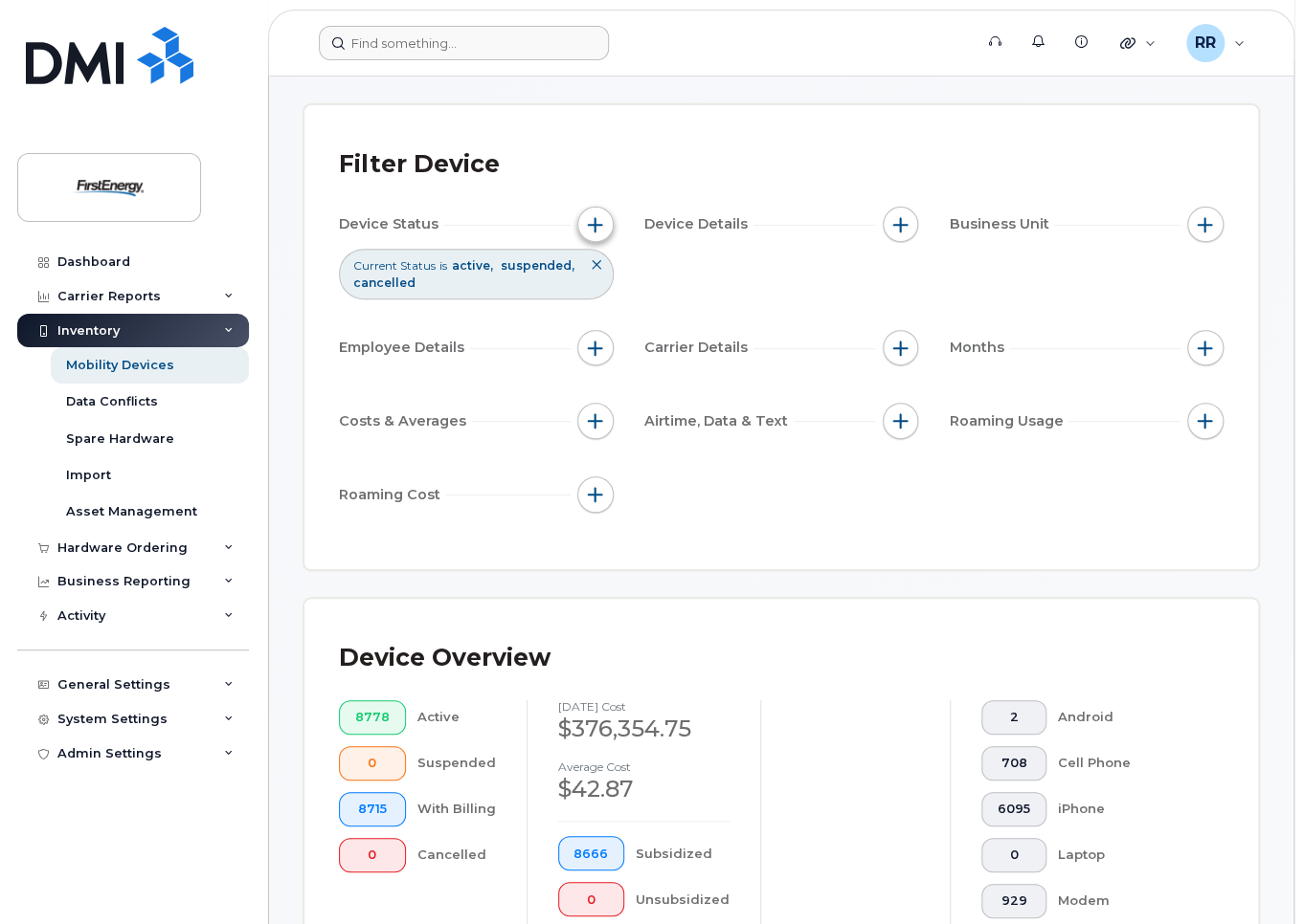
click at [582, 219] on button "button" at bounding box center [595, 225] width 36 height 36
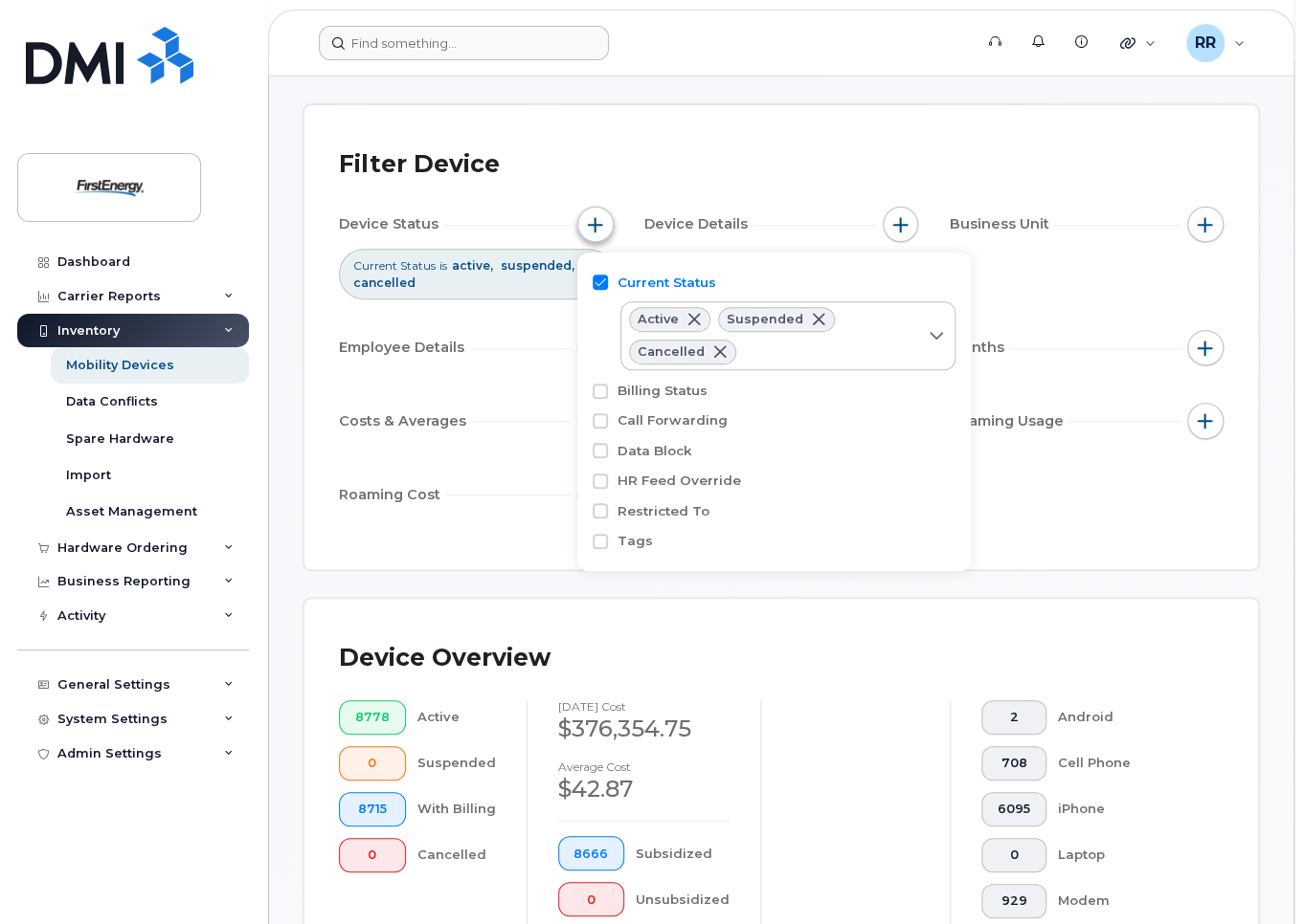
click at [582, 219] on button "button" at bounding box center [595, 225] width 36 height 36
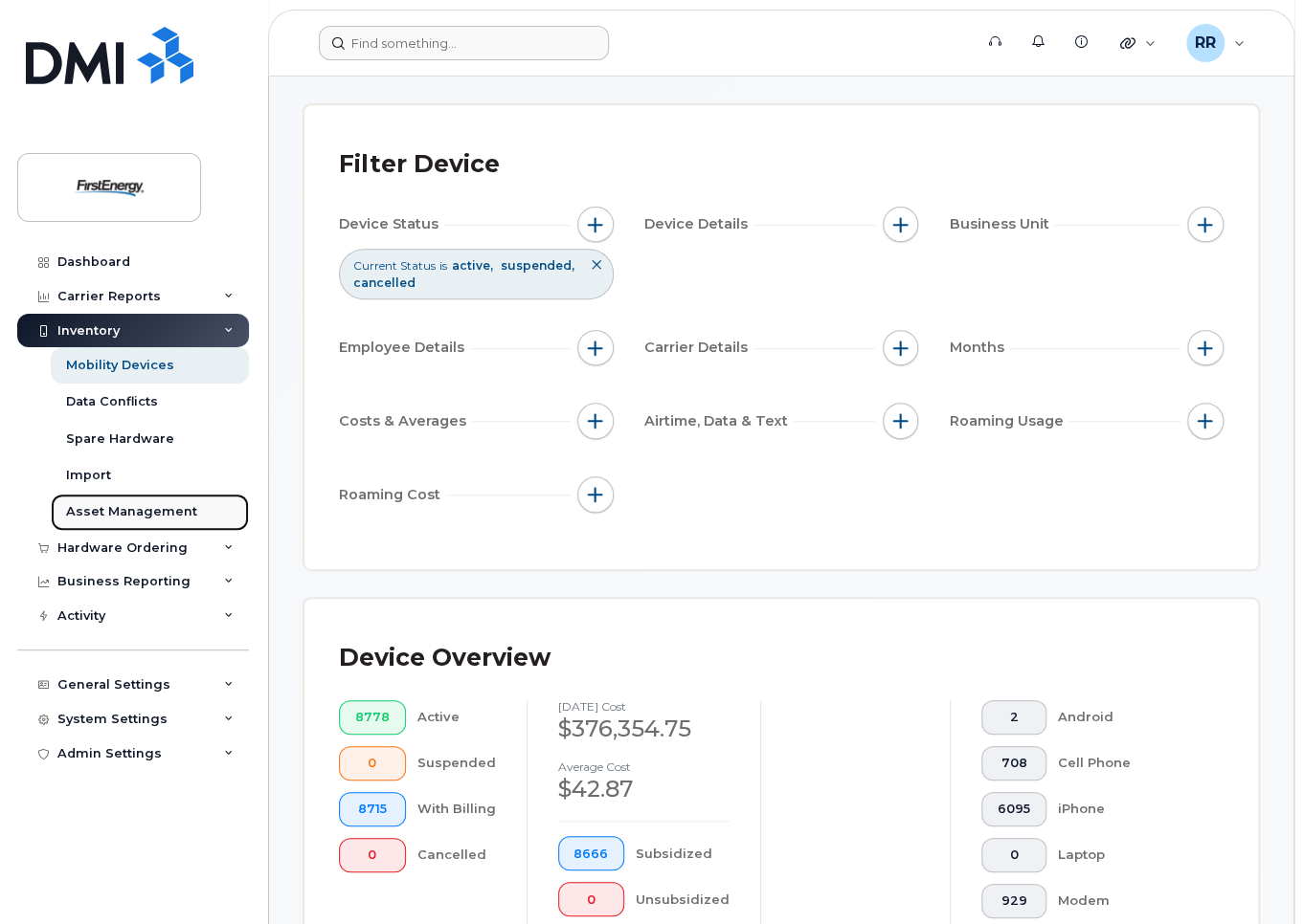
click at [125, 518] on div "Asset Management" at bounding box center [131, 512] width 131 height 18
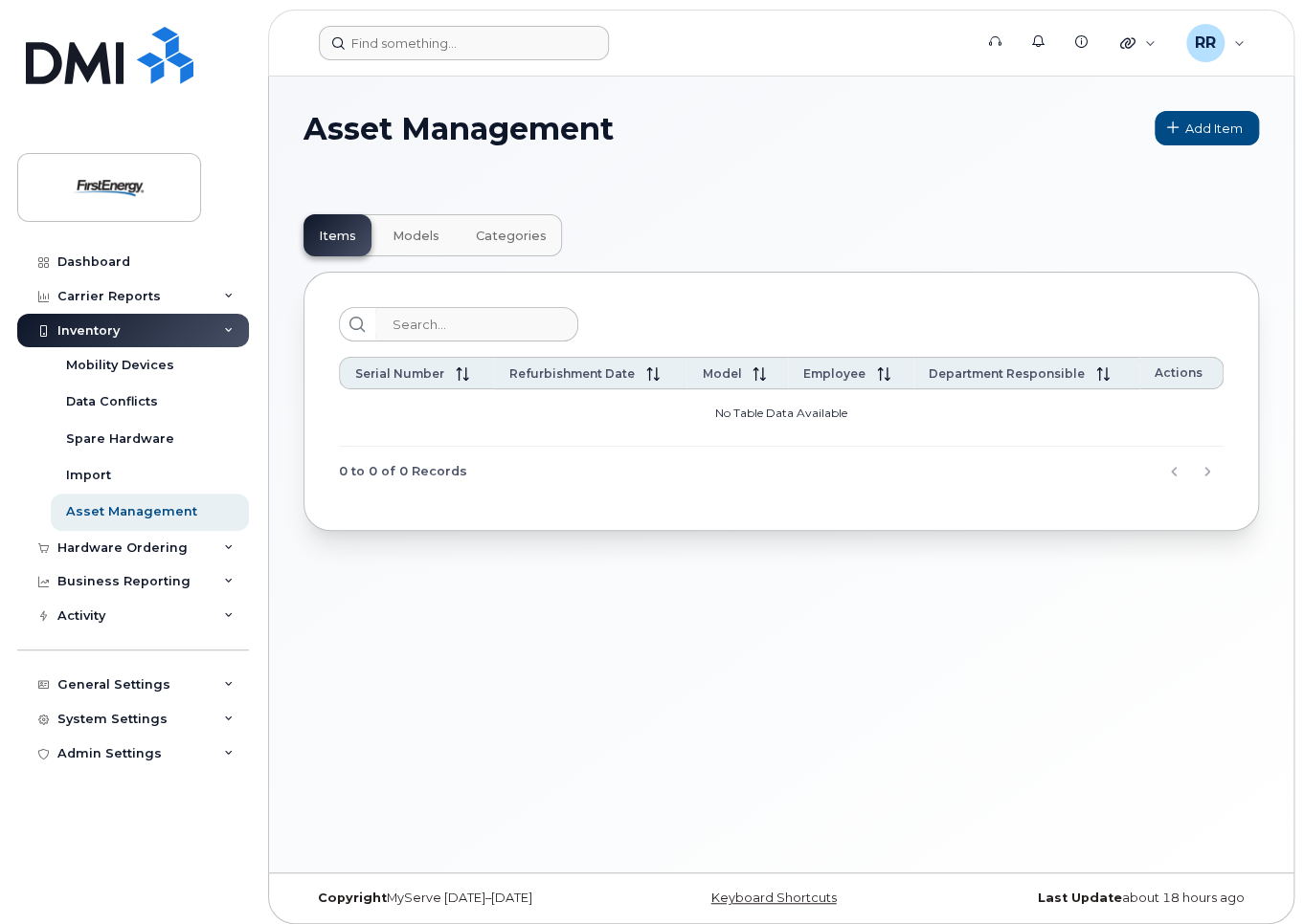
click at [496, 231] on span "Categories" at bounding box center [511, 236] width 71 height 16
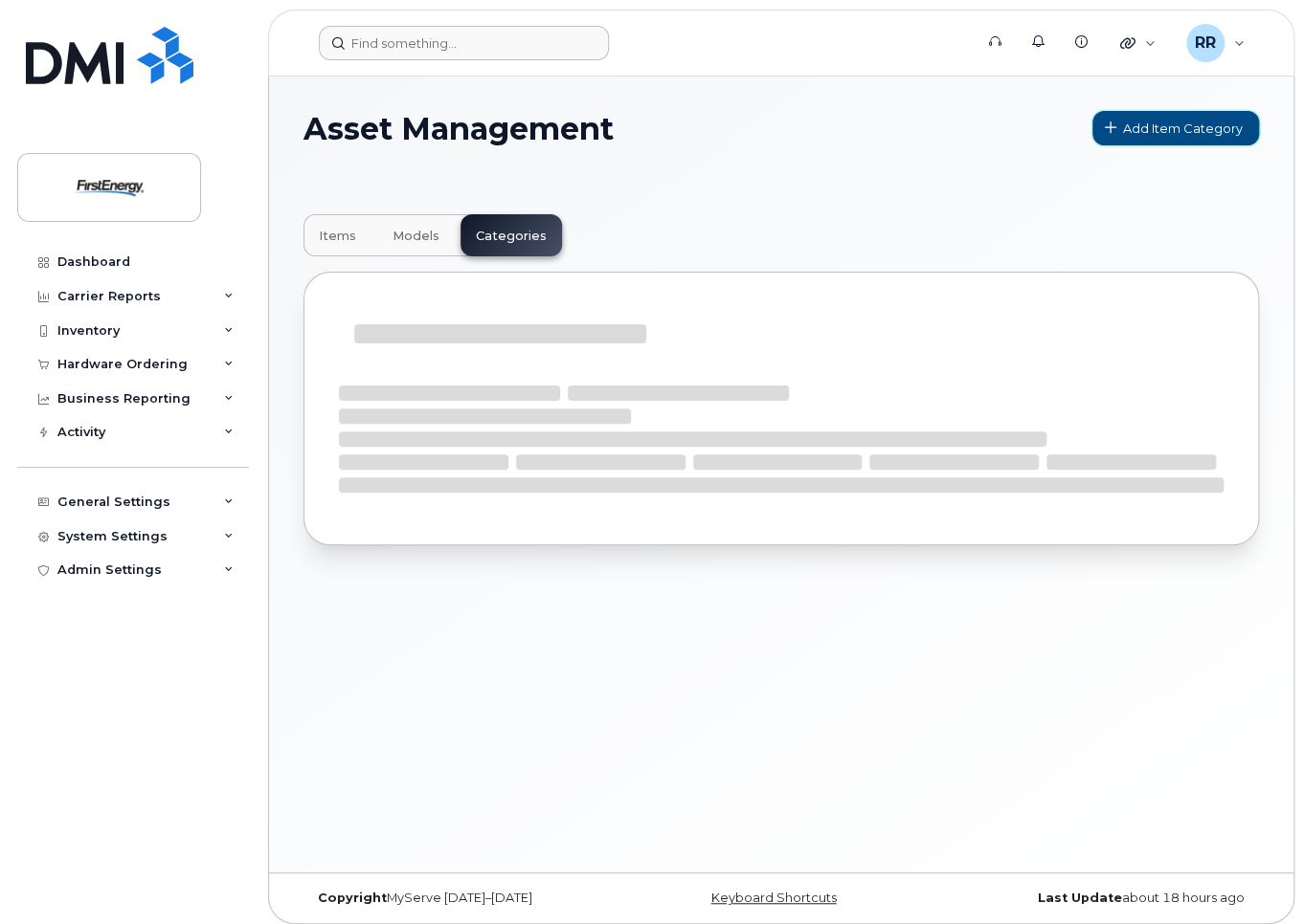
click at [1183, 129] on span "Add Item Category" at bounding box center [1182, 128] width 120 height 19
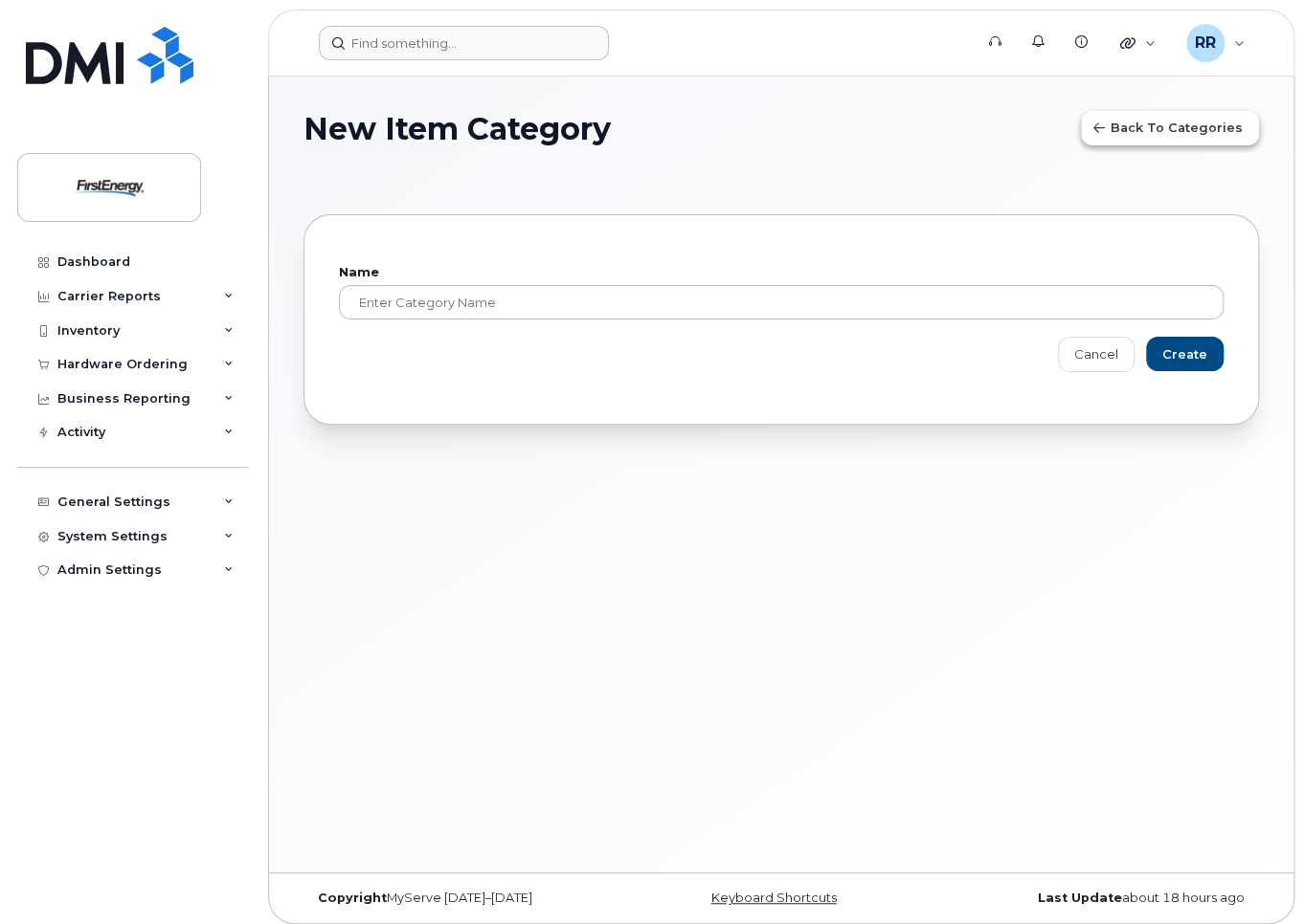
click at [1179, 133] on span "Back to Categories" at bounding box center [1176, 128] width 132 height 19
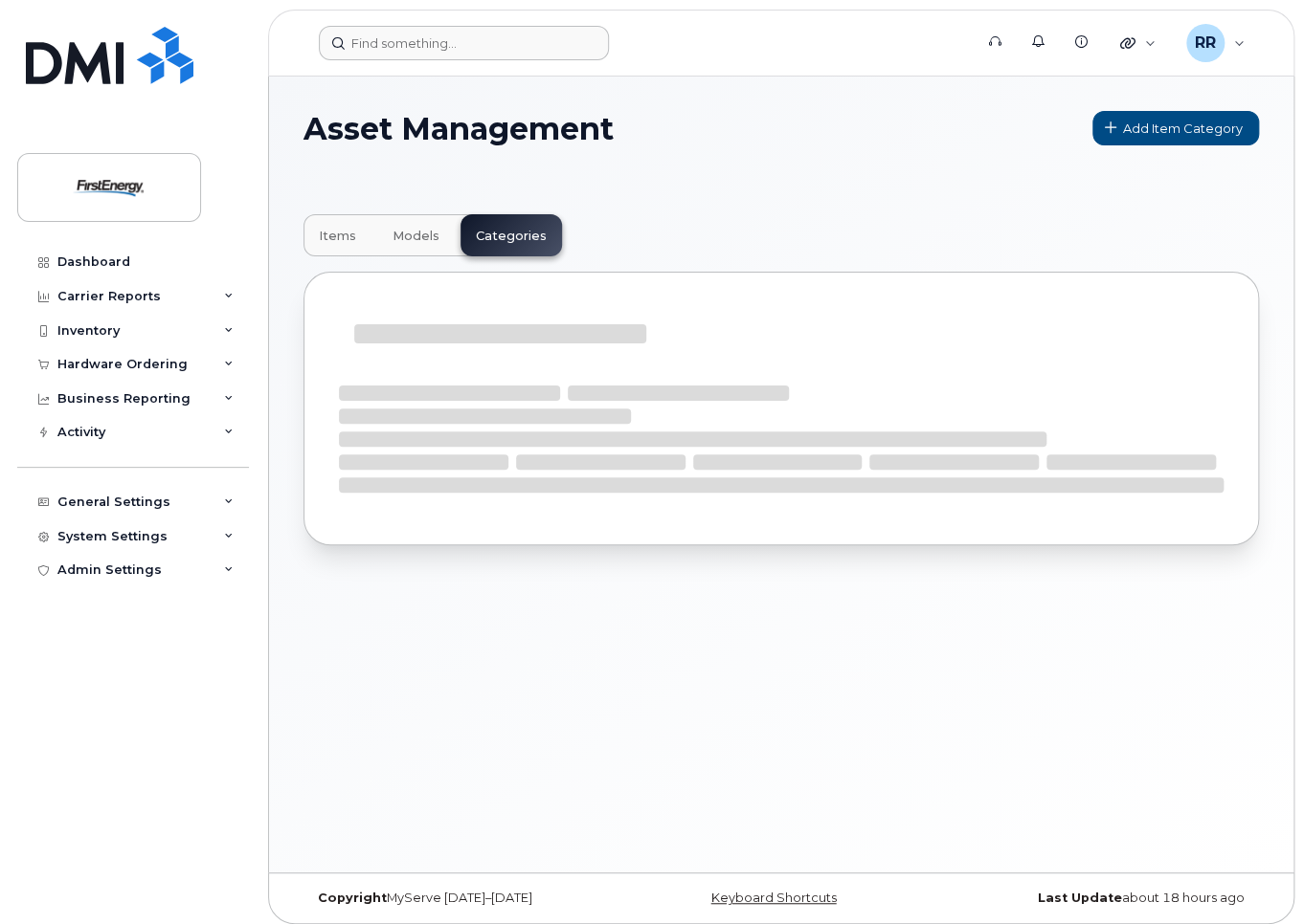
click at [328, 236] on span "Items" at bounding box center [338, 236] width 37 height 16
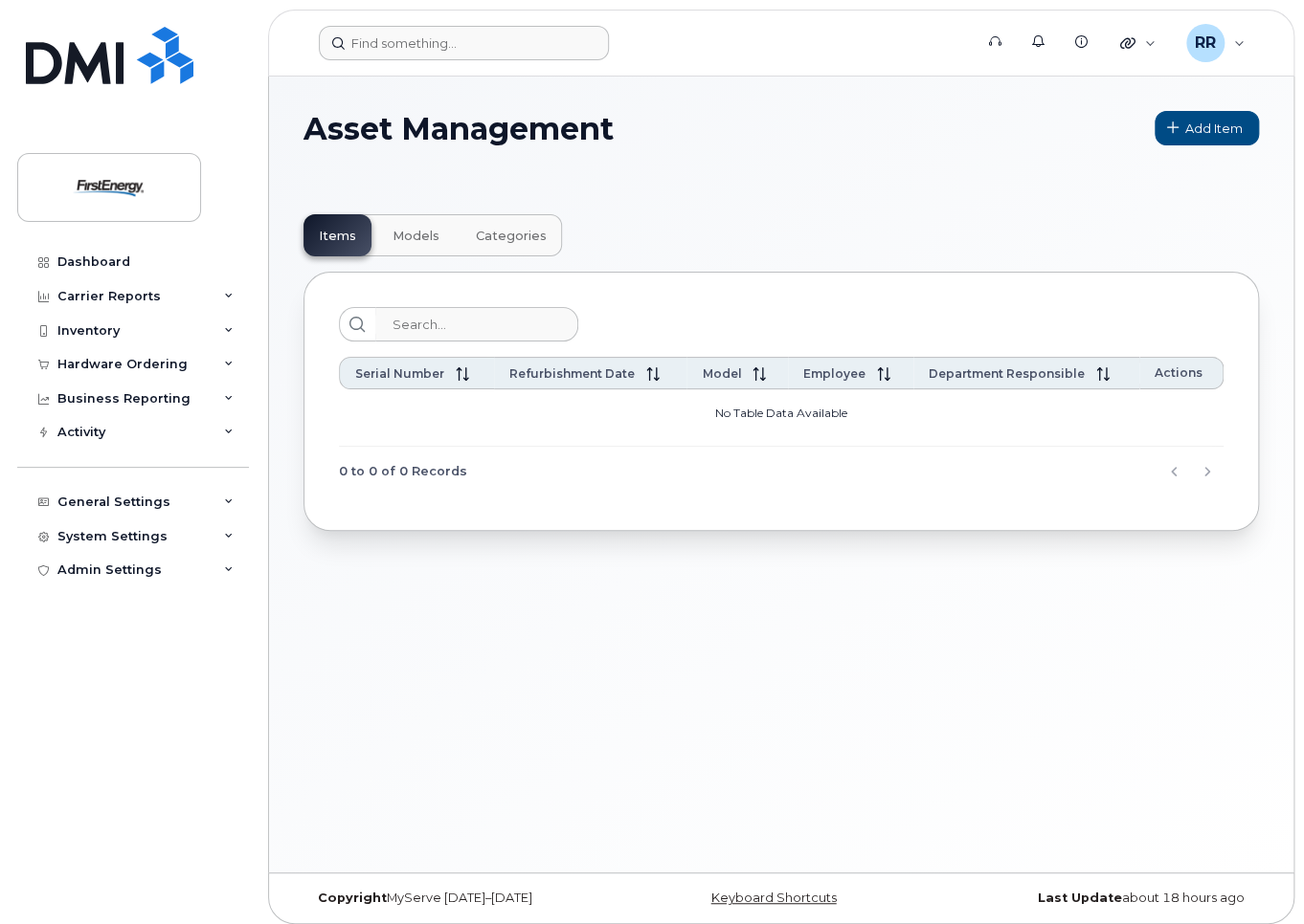
click at [409, 229] on span "Models" at bounding box center [416, 236] width 47 height 16
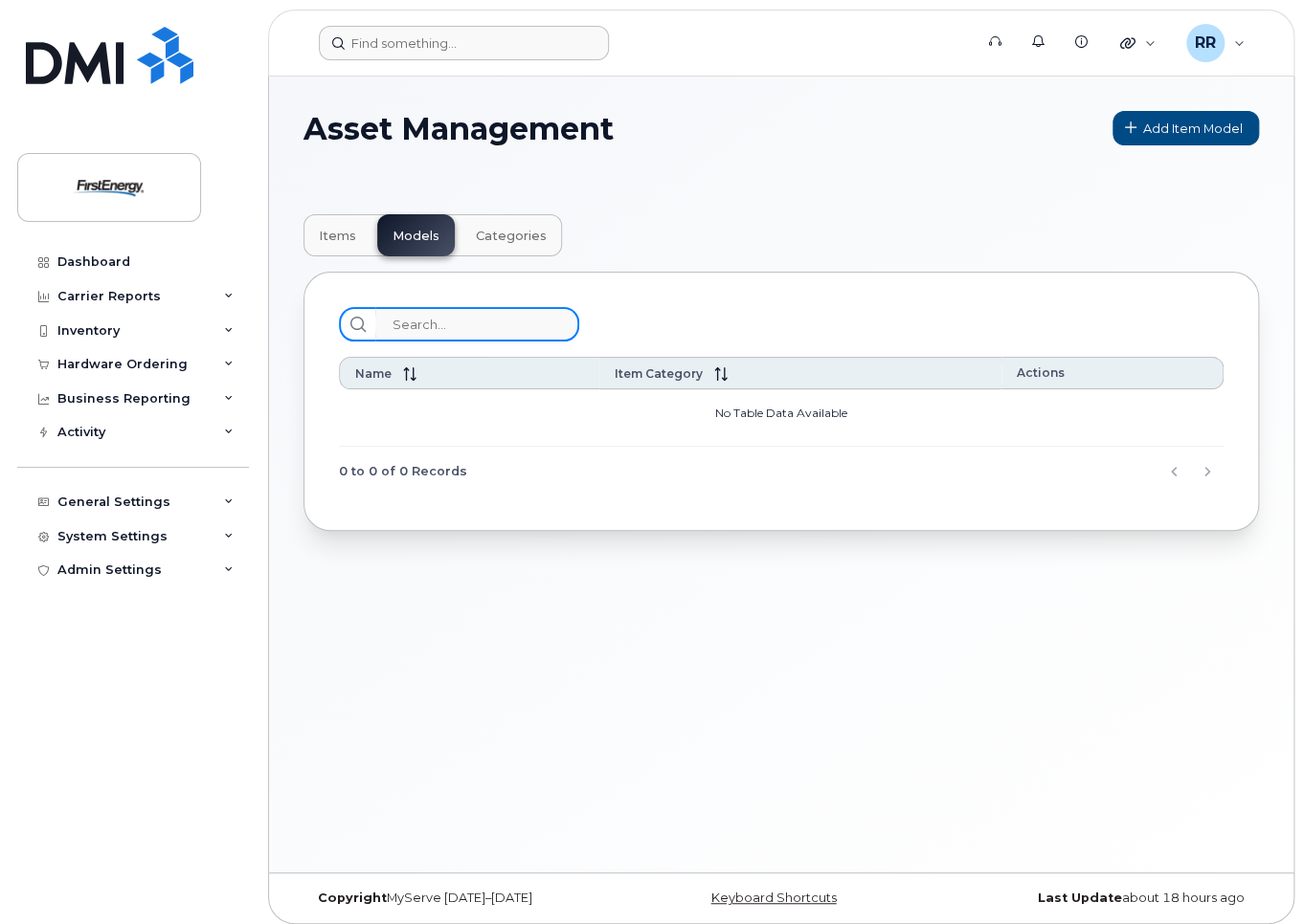
click at [495, 322] on input "search" at bounding box center [477, 324] width 204 height 34
